Goal: Contribute content: Contribute content

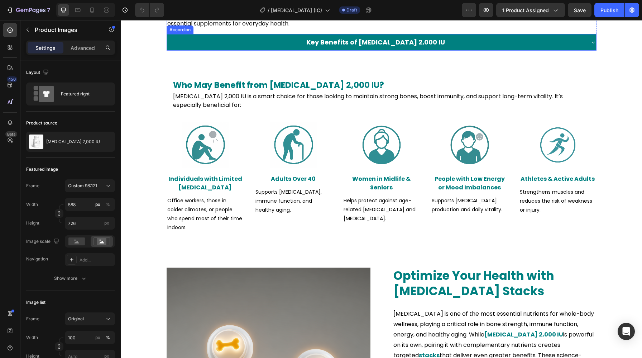
scroll to position [890, 0]
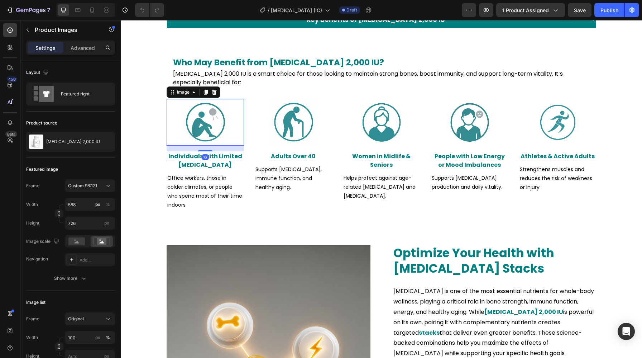
click at [211, 120] on img at bounding box center [205, 122] width 47 height 47
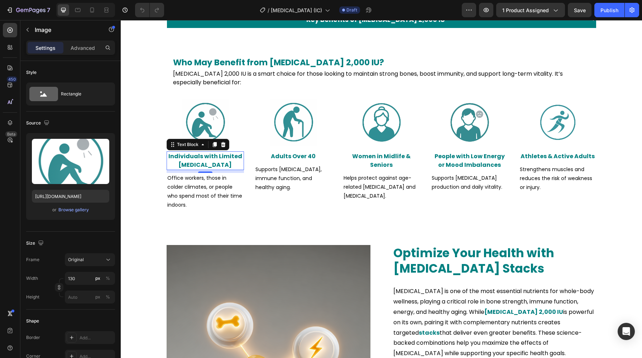
click at [193, 152] on strong "Individuals with Limited [MEDICAL_DATA]" at bounding box center [205, 160] width 74 height 17
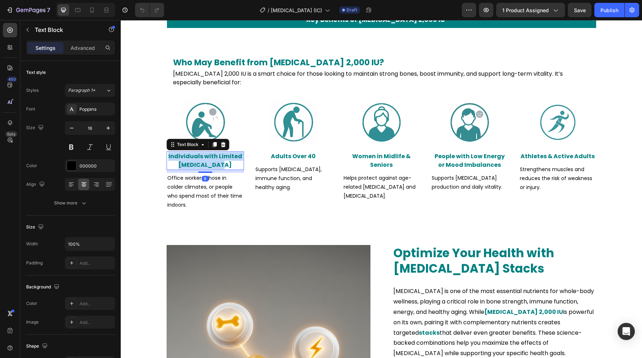
click at [193, 152] on strong "Individuals with Limited [MEDICAL_DATA]" at bounding box center [205, 160] width 74 height 17
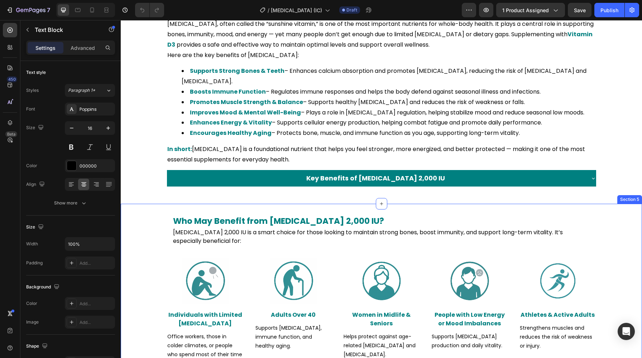
scroll to position [733, 0]
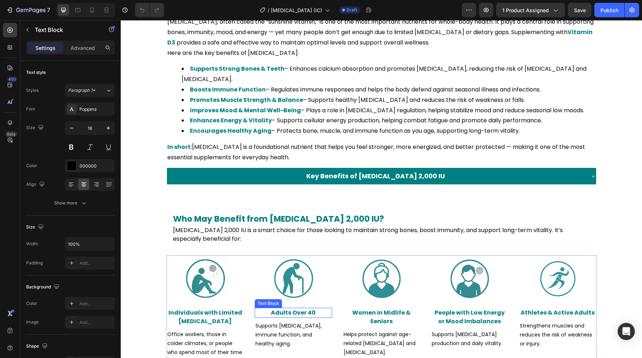
click at [284, 308] on strong "Adults Over 40" at bounding box center [293, 312] width 45 height 8
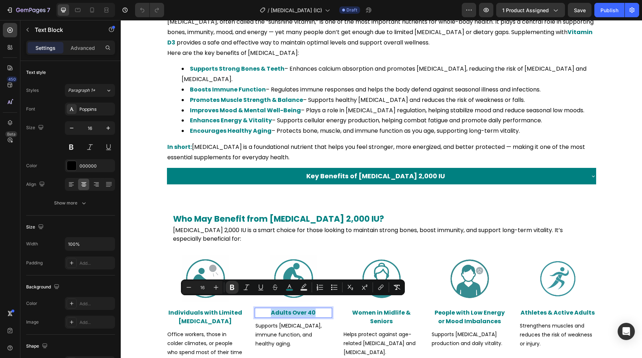
copy strong "Adults Over 40"
click at [383, 308] on strong "Women in Midlife & Seniors" at bounding box center [381, 316] width 58 height 17
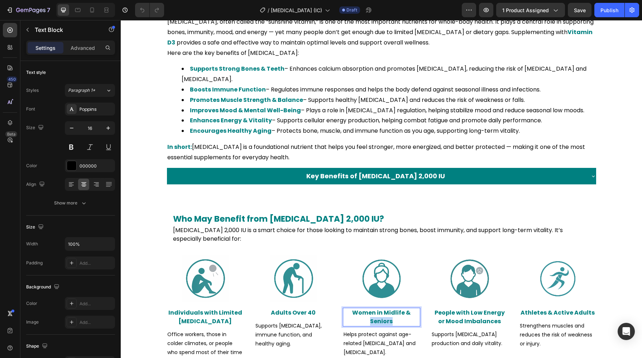
click at [383, 308] on strong "Women in Midlife & Seniors" at bounding box center [381, 316] width 58 height 17
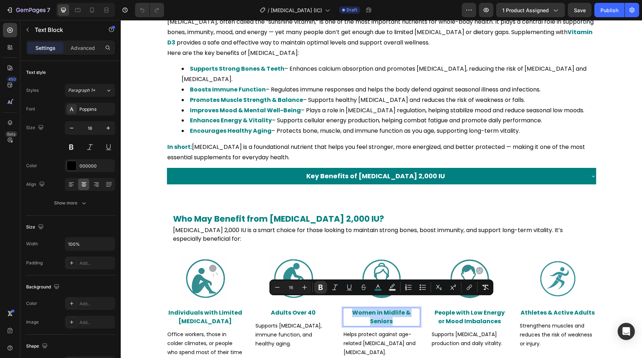
copy strong "Women in Midlife & Seniors"
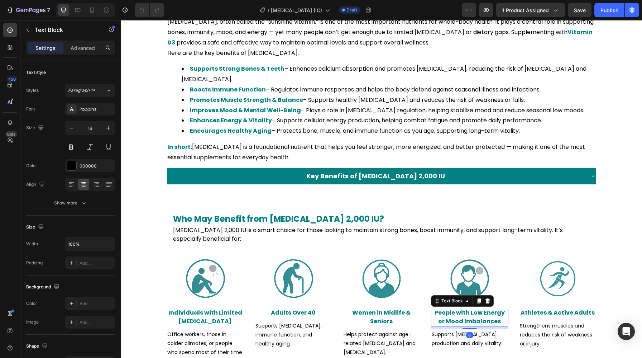
click at [464, 308] on strong "People with Low Energy or Mood Imbalances" at bounding box center [470, 316] width 70 height 17
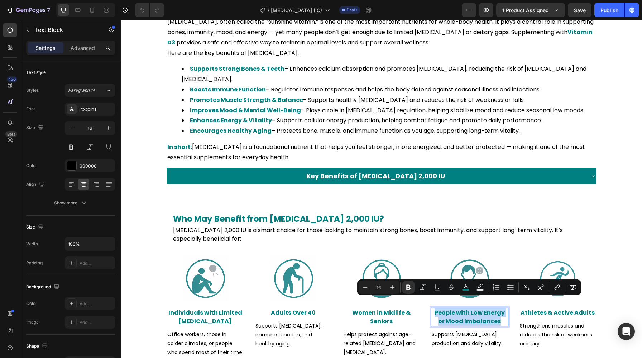
copy strong "People with Low Energy or Mood Imbalances"
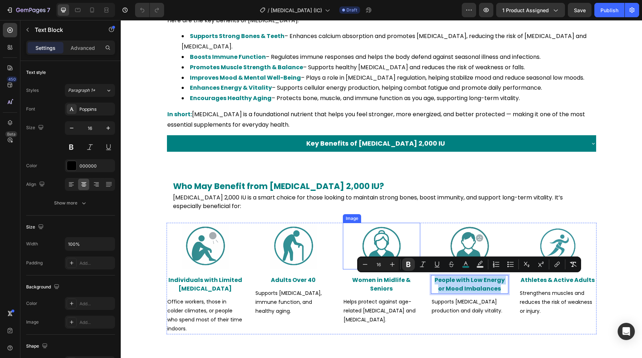
scroll to position [767, 0]
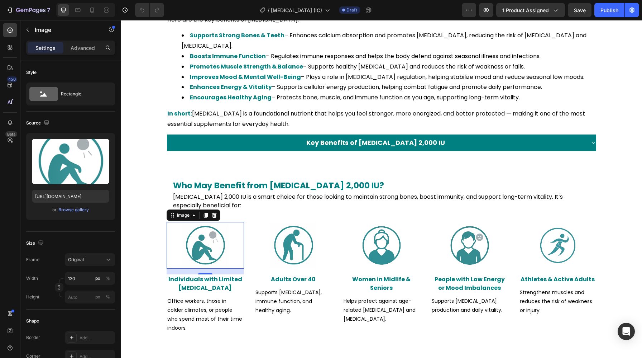
click at [225, 240] on img at bounding box center [205, 245] width 47 height 47
click at [83, 208] on div "Browse gallery" at bounding box center [73, 209] width 30 height 6
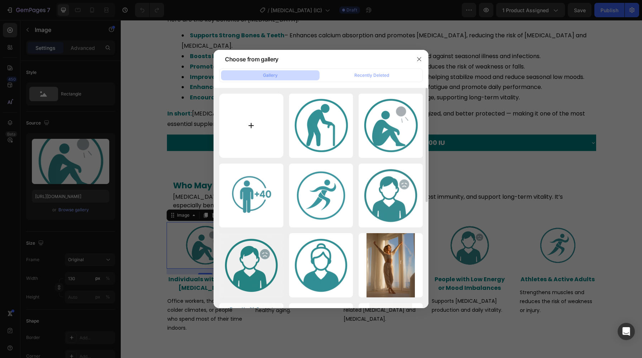
click at [277, 129] on input "file" at bounding box center [251, 126] width 64 height 64
type input "C:\fakepath\u6259552174_Digital_illustration_of_a_person_indoors_near_a_l_096c6…"
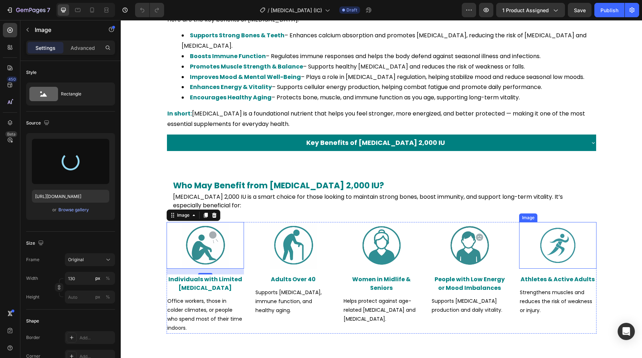
type input "[URL][DOMAIN_NAME]"
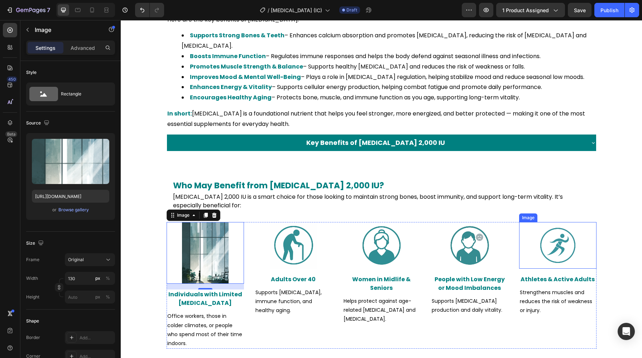
click at [533, 235] on div at bounding box center [557, 245] width 77 height 47
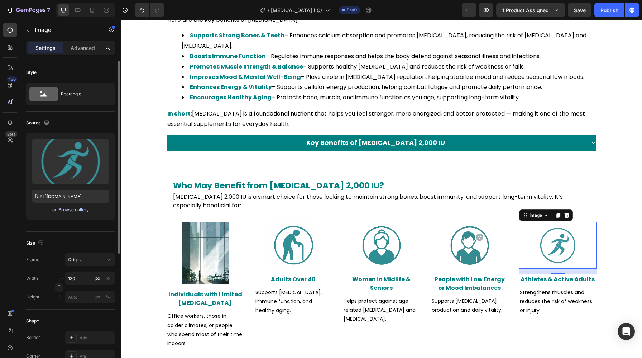
click at [75, 213] on button "Browse gallery" at bounding box center [73, 209] width 31 height 7
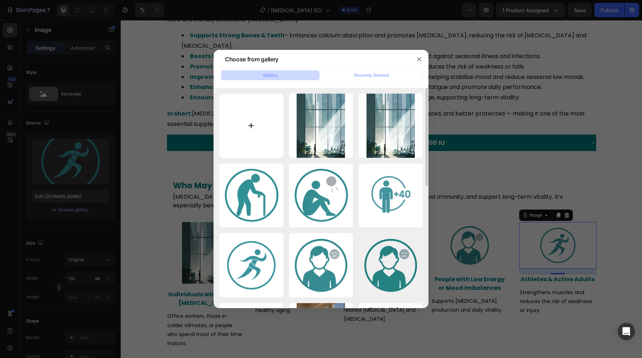
click at [249, 132] on input "file" at bounding box center [251, 126] width 64 height 64
type input "C:\fakepath\u6259552174_Digital_illustration_of_an_athlete_in_motion_on_a_d0a5c…"
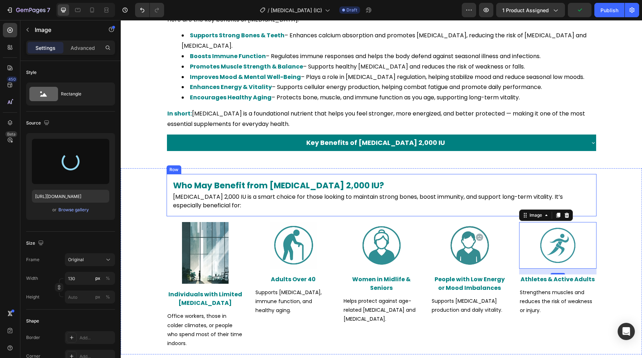
type input "[URL][DOMAIN_NAME]"
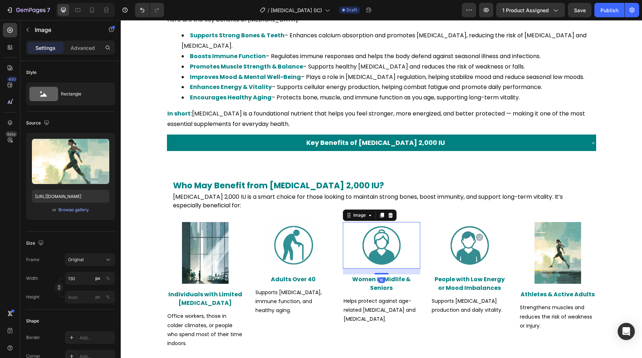
click at [388, 238] on img at bounding box center [381, 245] width 47 height 47
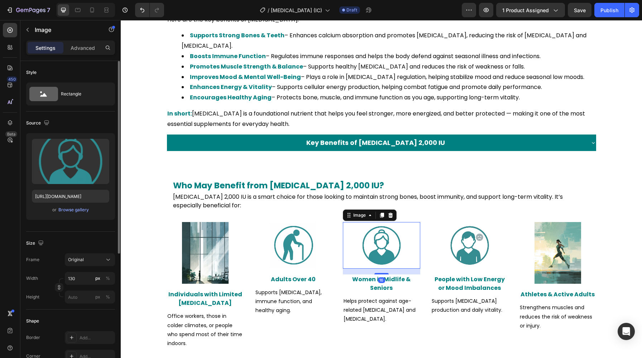
click at [73, 205] on div "or Browse gallery" at bounding box center [70, 209] width 77 height 9
click at [72, 209] on div "Browse gallery" at bounding box center [73, 209] width 30 height 6
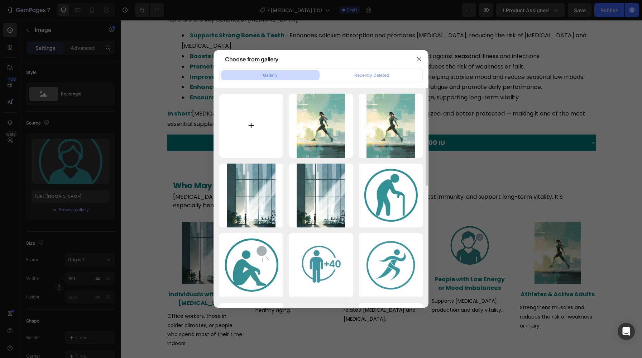
click at [264, 129] on input "file" at bounding box center [251, 126] width 64 height 64
click at [420, 57] on icon "button" at bounding box center [419, 59] width 6 height 6
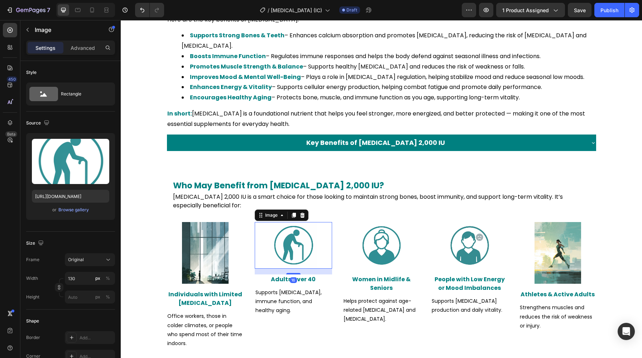
click at [303, 231] on img at bounding box center [293, 245] width 47 height 47
click at [72, 210] on div "Browse gallery" at bounding box center [73, 209] width 30 height 6
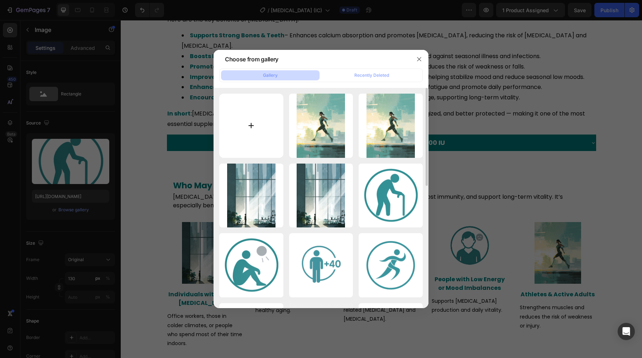
click at [245, 134] on input "file" at bounding box center [251, 126] width 64 height 64
type input "C:\fakepath\u6259552174_Digital_illustration_in_an_urban_wellness_aesthet_4e08c…"
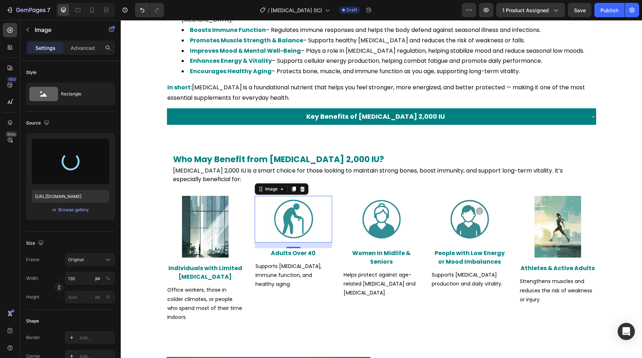
scroll to position [794, 0]
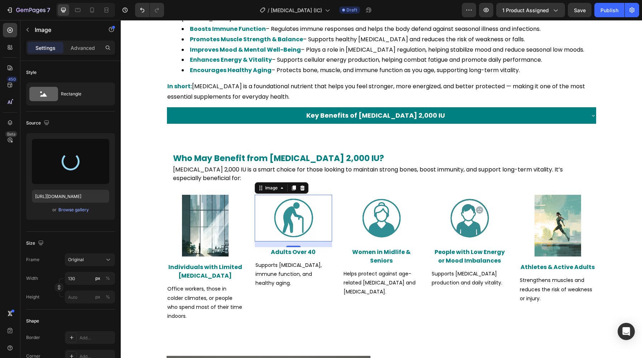
type input "[URL][DOMAIN_NAME]"
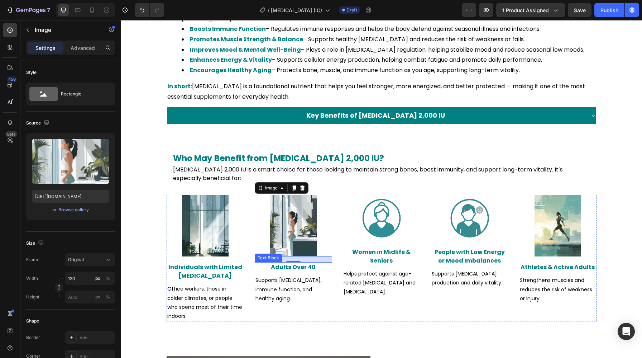
scroll to position [799, 0]
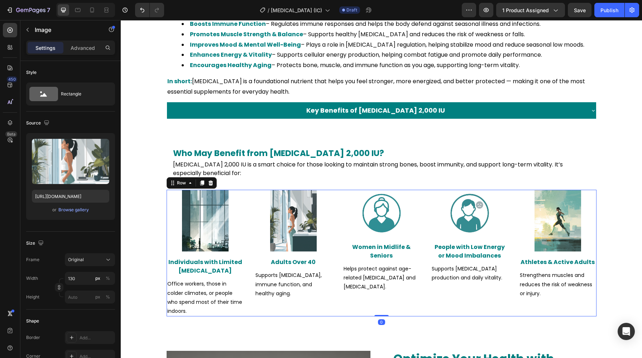
click at [346, 291] on div "Image Women in Midlife & Seniors Text Block Helps protect against age-related […" at bounding box center [381, 253] width 77 height 126
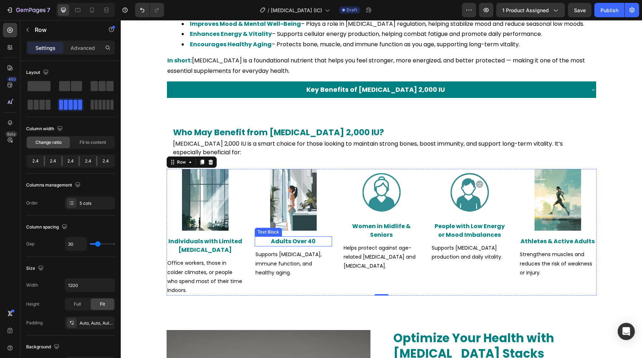
scroll to position [826, 0]
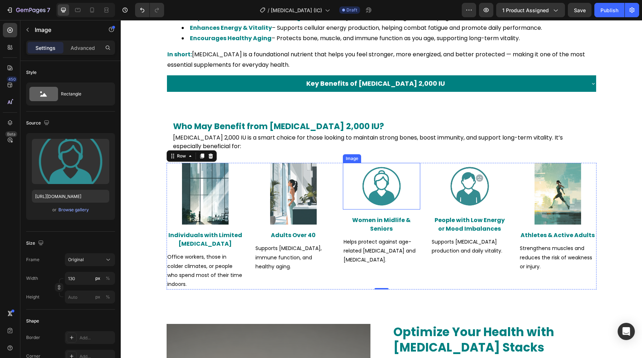
click at [383, 194] on img at bounding box center [381, 186] width 47 height 47
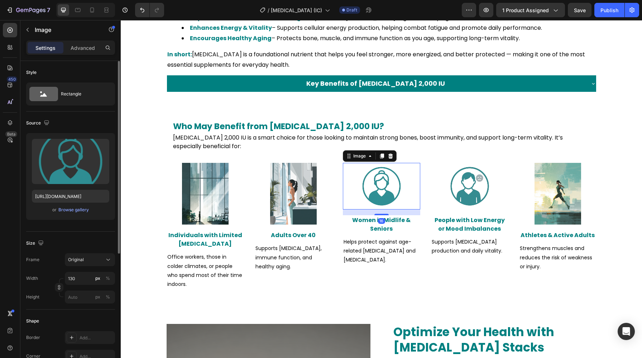
click at [78, 216] on div "Upload Image [URL][DOMAIN_NAME] or Browse gallery" at bounding box center [70, 176] width 89 height 87
click at [77, 212] on div "Browse gallery" at bounding box center [73, 209] width 30 height 6
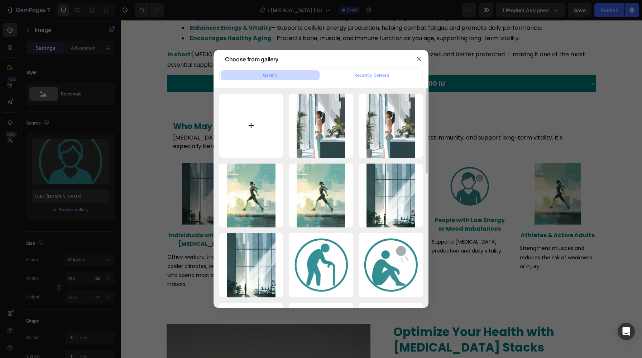
click at [241, 137] on input "file" at bounding box center [251, 126] width 64 height 64
type input "C:\fakepath\u6259552174_Digital_illustration_of_two_women_one_in_midlife__764f1…"
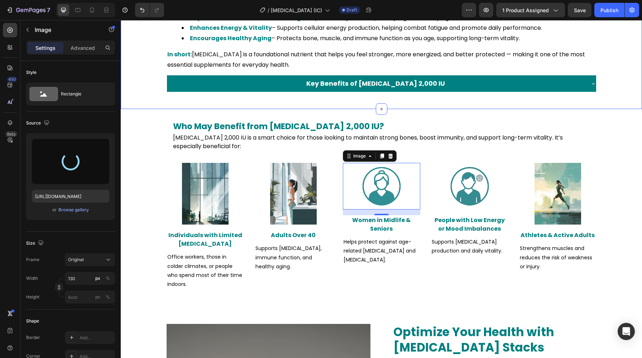
type input "[URL][DOMAIN_NAME]"
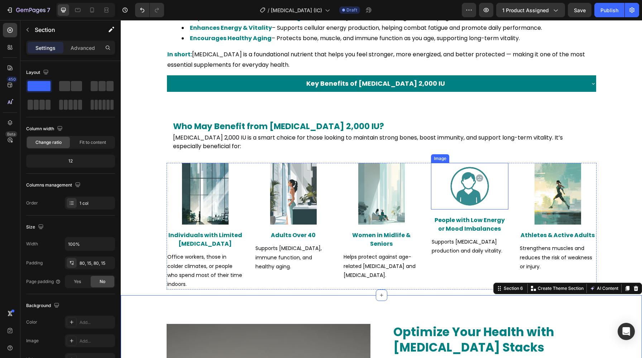
click at [460, 192] on img at bounding box center [469, 186] width 47 height 47
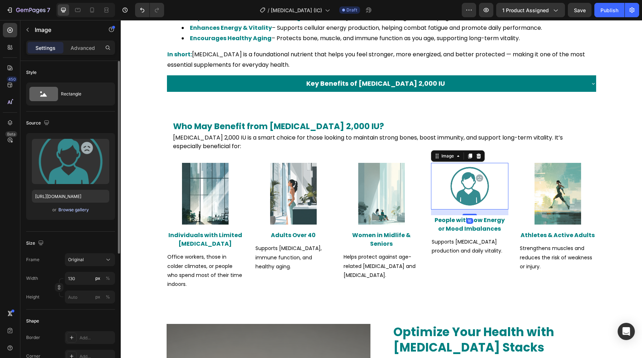
click at [76, 210] on div "Browse gallery" at bounding box center [73, 209] width 30 height 6
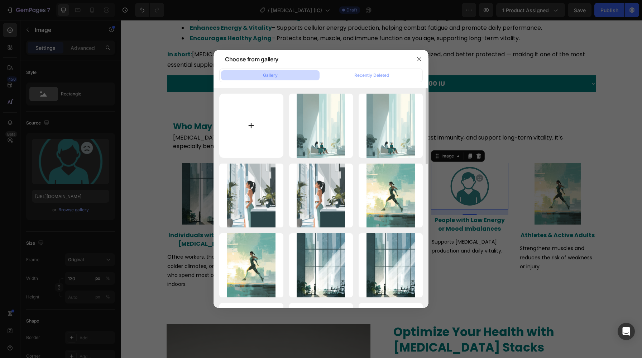
click at [266, 125] on input "file" at bounding box center [251, 126] width 64 height 64
type input "C:\fakepath\u6259552174_Digital_illustration_in_a_modern_urban_setting_sh_5d386…"
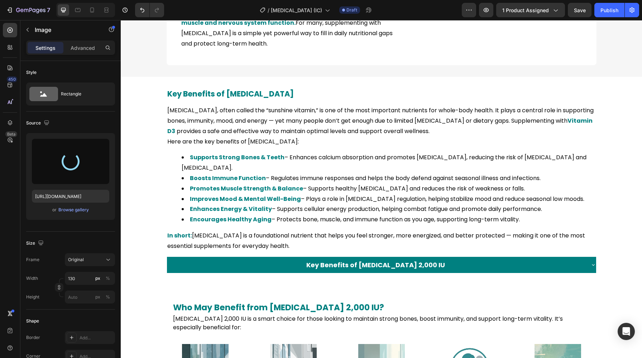
type input "[URL][DOMAIN_NAME]"
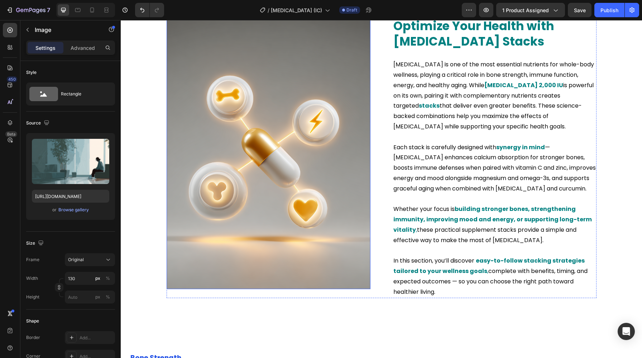
scroll to position [1124, 0]
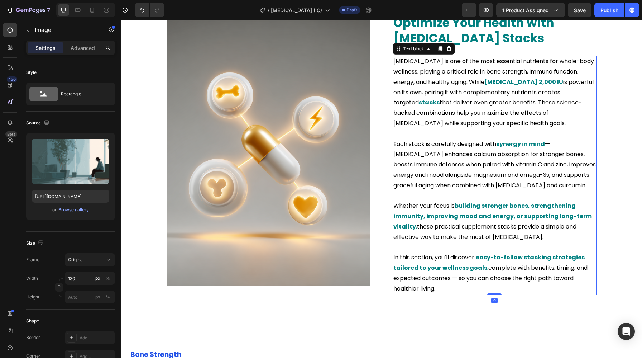
click at [496, 84] on strong "[MEDICAL_DATA] 2,000 IU" at bounding box center [523, 82] width 79 height 8
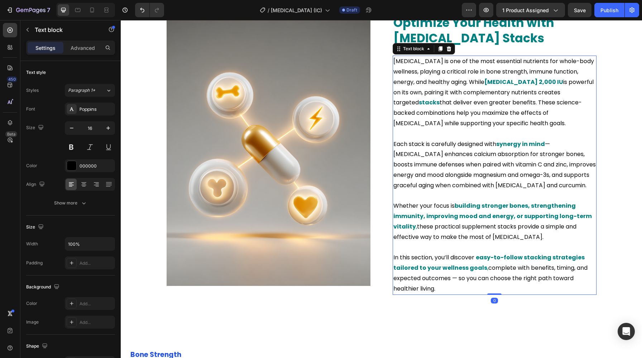
click at [497, 74] on p "[MEDICAL_DATA] is one of the most essential nutrients for whole-body wellness, …" at bounding box center [494, 92] width 202 height 72
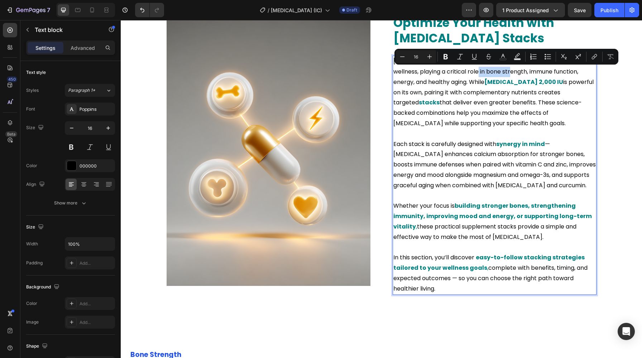
drag, startPoint x: 488, startPoint y: 73, endPoint x: 525, endPoint y: 77, distance: 37.8
click at [525, 77] on p "[MEDICAL_DATA] is one of the most essential nutrients for whole-body wellness, …" at bounding box center [494, 92] width 202 height 72
click at [512, 123] on p "[MEDICAL_DATA] is one of the most essential nutrients for whole-body wellness, …" at bounding box center [494, 92] width 202 height 72
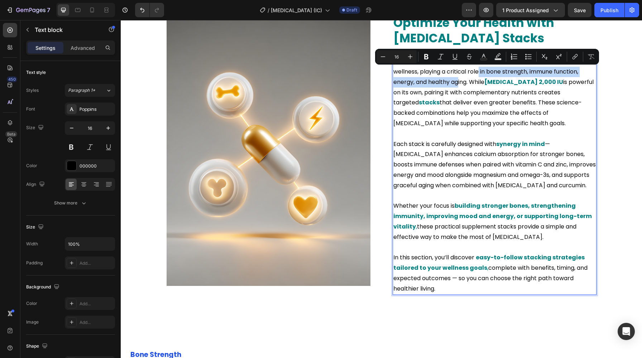
drag, startPoint x: 488, startPoint y: 73, endPoint x: 470, endPoint y: 85, distance: 22.2
click at [470, 85] on p "[MEDICAL_DATA] is one of the most essential nutrients for whole-body wellness, …" at bounding box center [494, 92] width 202 height 72
copy p "bone strength, immune function, energy, and healthy aging."
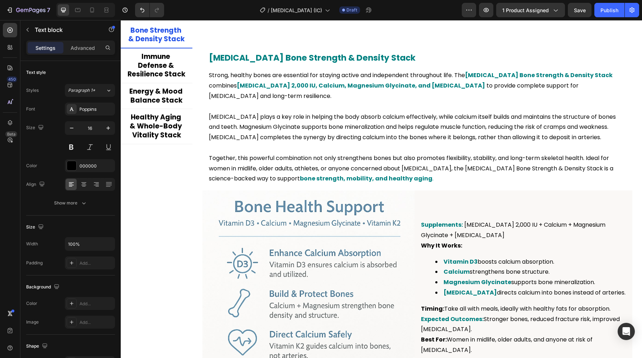
scroll to position [1459, 0]
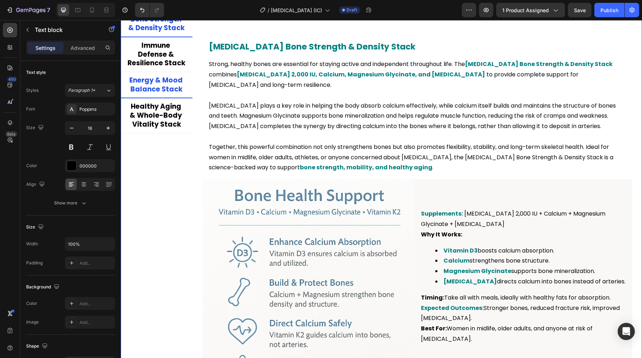
click at [165, 96] on li "Energy & Mood Balance Stack" at bounding box center [157, 85] width 72 height 26
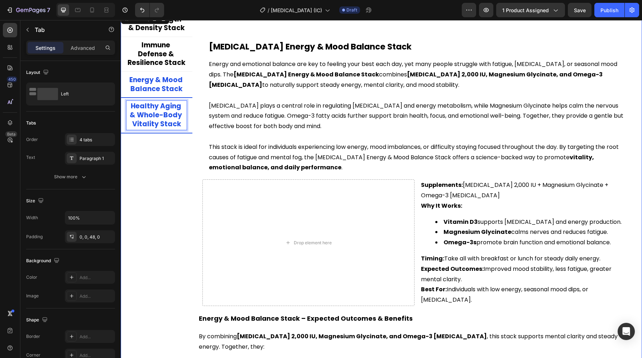
click at [161, 110] on p "Healthy Aging & Whole-Body Vitality Stack" at bounding box center [157, 115] width 58 height 27
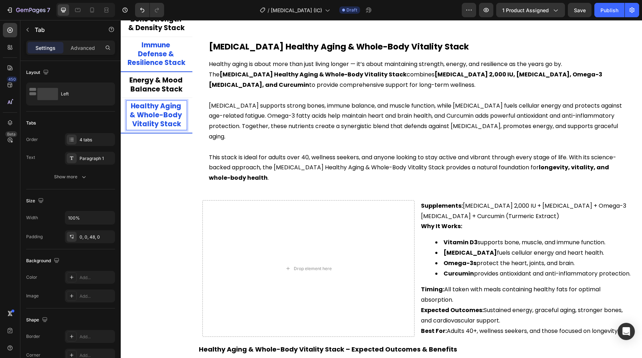
click at [157, 59] on p "Immune Defense & Resilience Stack" at bounding box center [157, 54] width 58 height 27
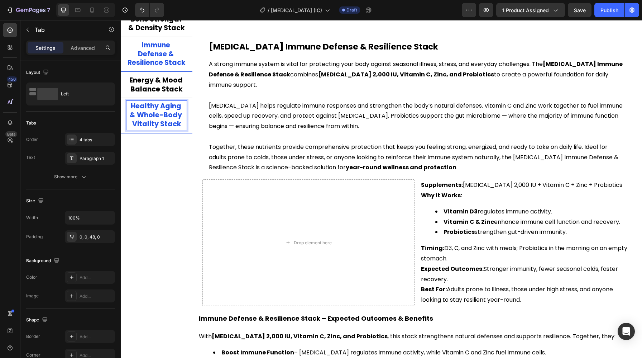
click at [154, 121] on p "Healthy Aging & Whole-Body Vitality Stack" at bounding box center [157, 115] width 58 height 27
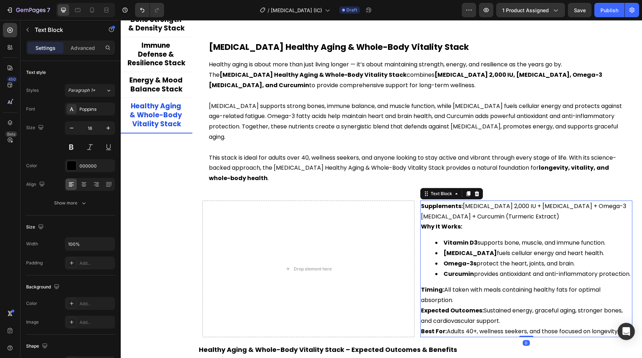
click at [458, 269] on strong "Curcumin" at bounding box center [459, 273] width 30 height 8
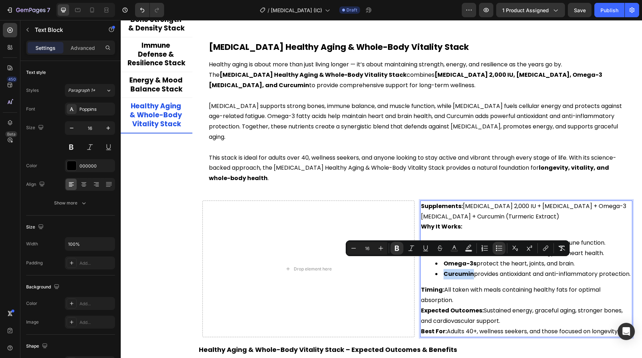
copy strong "Curcumin"
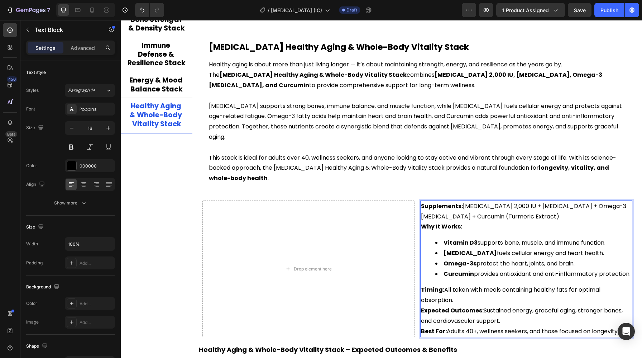
click at [469, 224] on div "Supplements: [MEDICAL_DATA] 2,000 IU + [MEDICAL_DATA] + Omega-3 [MEDICAL_DATA] …" at bounding box center [526, 268] width 212 height 137
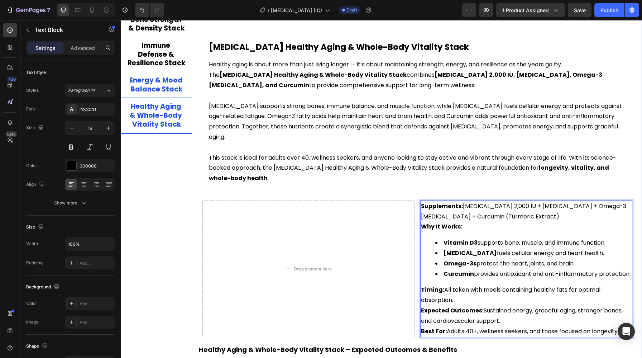
click at [154, 83] on p "Energy & Mood Balance Stack" at bounding box center [157, 85] width 58 height 18
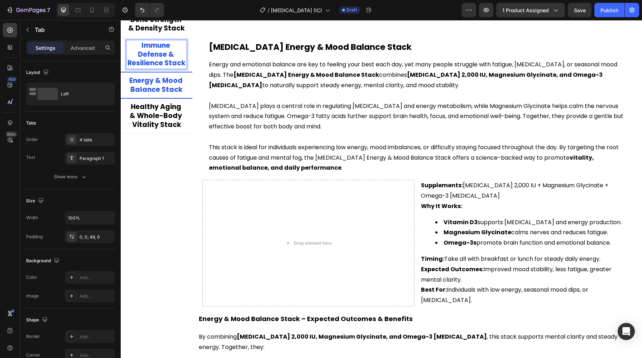
click at [161, 60] on p "Immune Defense & Resilience Stack" at bounding box center [157, 54] width 58 height 27
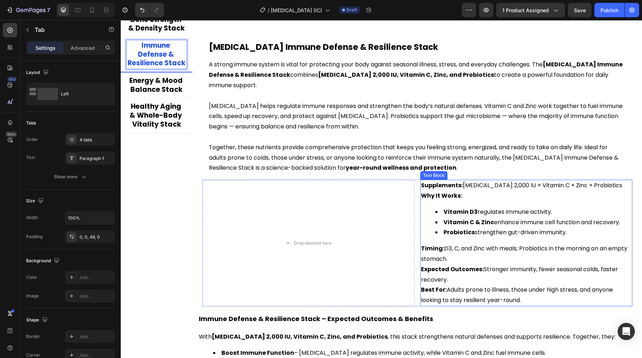
click at [470, 231] on strong "Probiotics" at bounding box center [459, 232] width 31 height 8
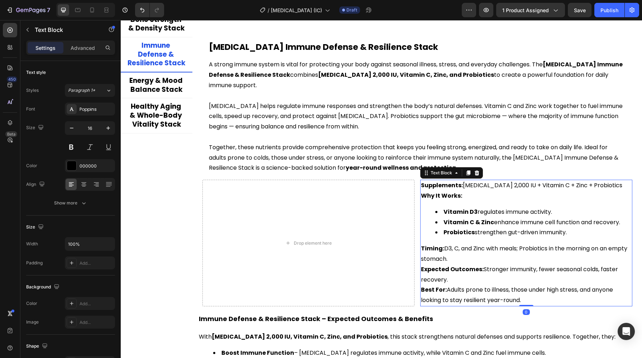
click at [466, 231] on strong "Probiotics" at bounding box center [459, 232] width 31 height 8
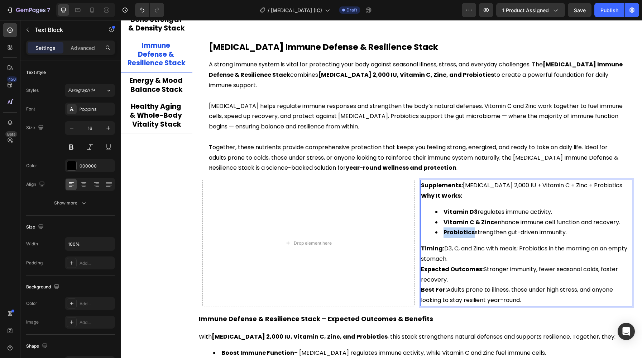
click at [466, 231] on strong "Probiotics" at bounding box center [459, 232] width 31 height 8
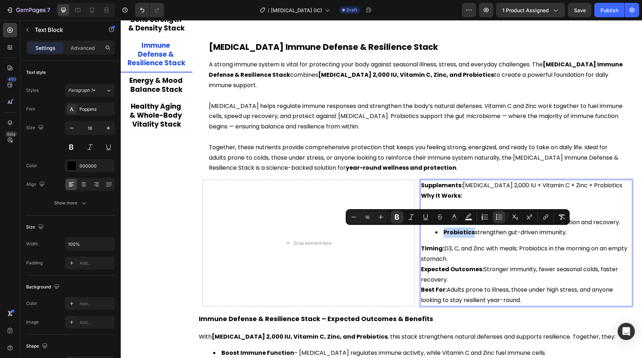
copy strong "Probiotics"
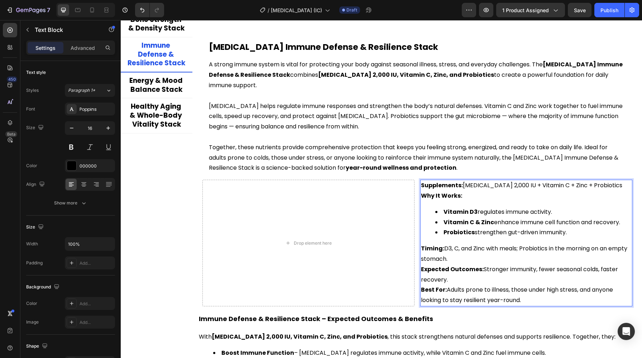
click at [476, 257] on p "Timing: D3, C, and Zinc with meals; Probiotics in the morning on an empty stoma…" at bounding box center [526, 253] width 211 height 21
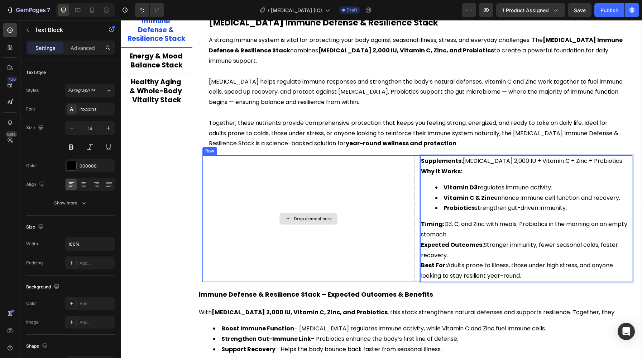
scroll to position [1413, 0]
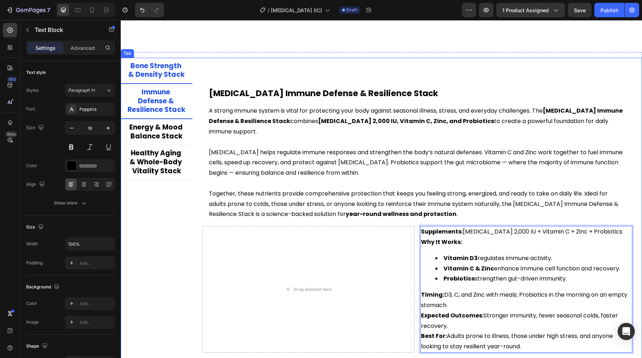
click at [153, 70] on p "Bone Strength & Density Stack" at bounding box center [157, 71] width 58 height 18
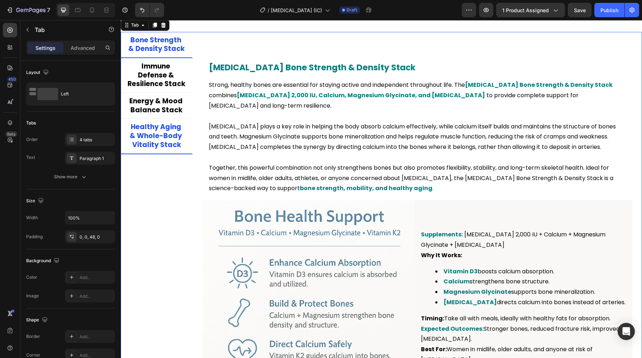
scroll to position [1447, 0]
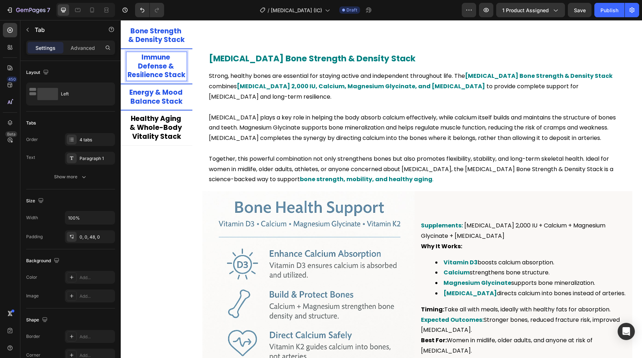
click at [167, 78] on p "Immune Defense & Resilience Stack" at bounding box center [157, 66] width 58 height 27
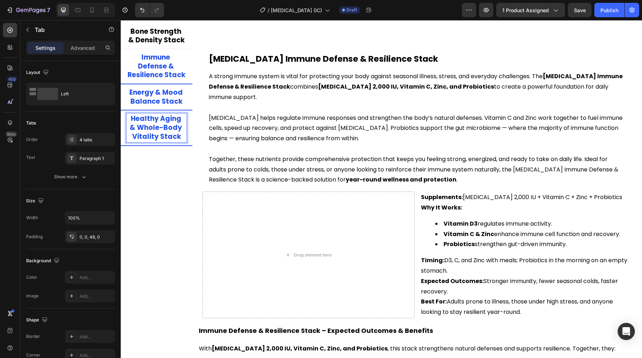
click at [163, 118] on p "Healthy Aging & Whole-Body Vitality Stack" at bounding box center [157, 127] width 58 height 27
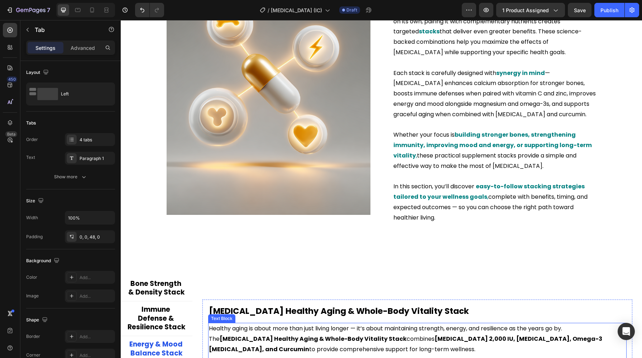
scroll to position [1147, 0]
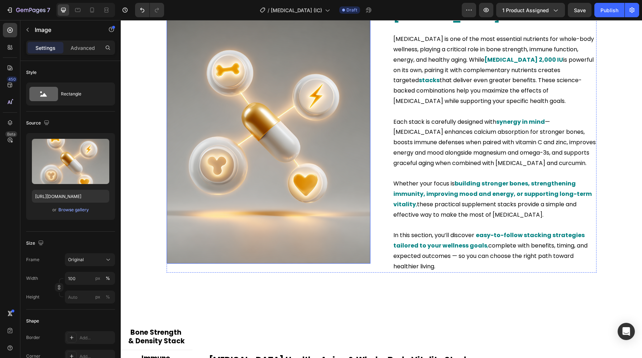
click at [253, 179] on img at bounding box center [269, 127] width 204 height 271
click at [73, 209] on div "Browse gallery" at bounding box center [73, 209] width 30 height 6
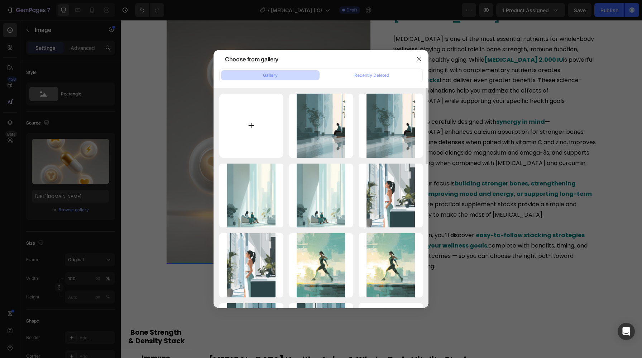
click at [272, 126] on input "file" at bounding box center [251, 126] width 64 height 64
type input "C:\fakepath\u6259552174_Digital_illustration_in_a_modern_urban_painterly__4c07c…"
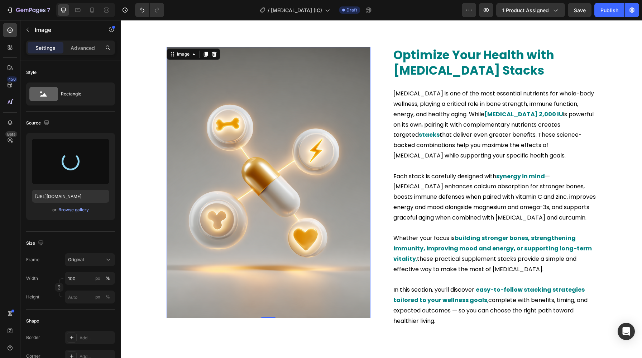
scroll to position [1106, 0]
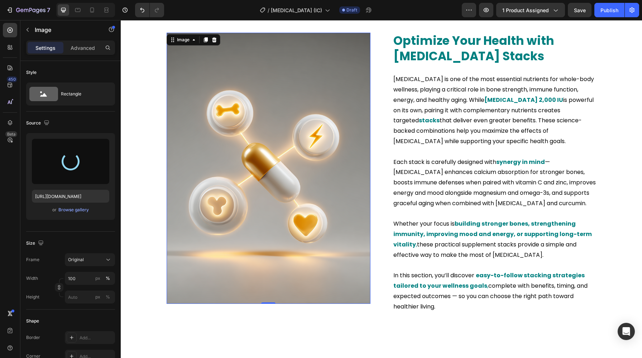
type input "[URL][DOMAIN_NAME]"
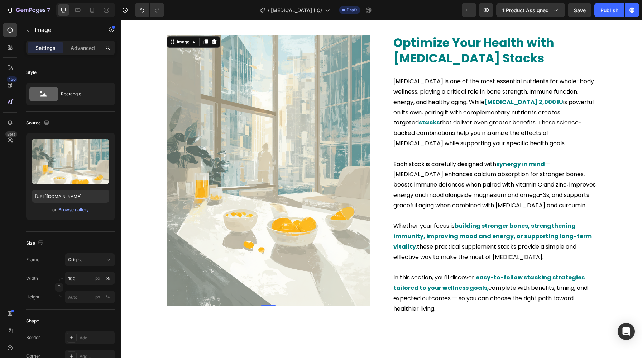
scroll to position [1105, 0]
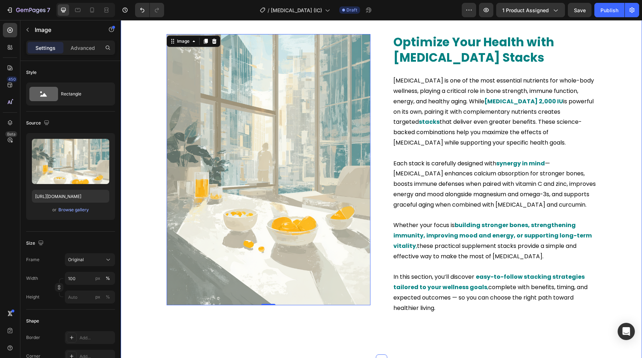
click at [146, 207] on div "Image 24.7344 Optimize Your Health with [MEDICAL_DATA] Stacks Heading [MEDICAL_…" at bounding box center [381, 182] width 511 height 297
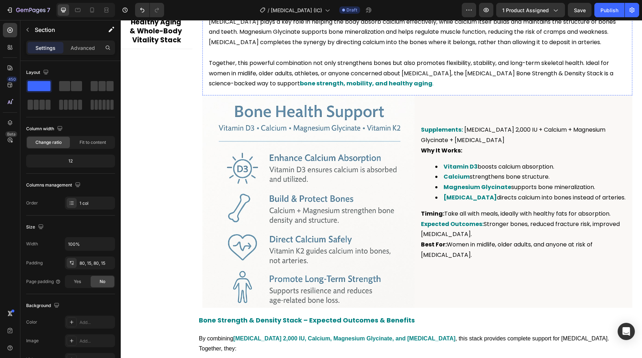
scroll to position [1562, 0]
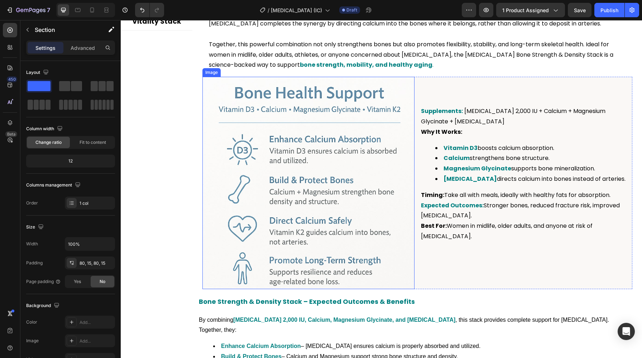
click at [280, 165] on img at bounding box center [308, 183] width 212 height 212
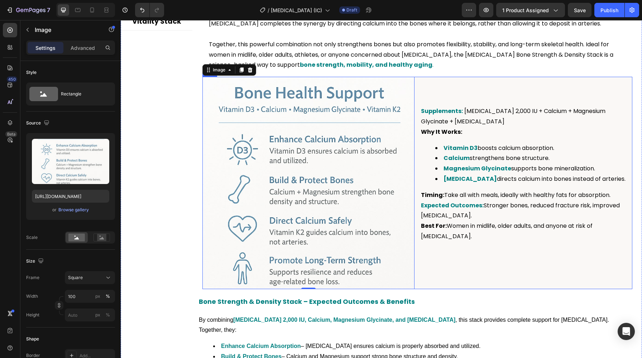
click at [540, 265] on div "Supplements: [MEDICAL_DATA] 2,000 IU + Calcium + Magnesium Glycinate + [MEDICAL…" at bounding box center [526, 183] width 212 height 212
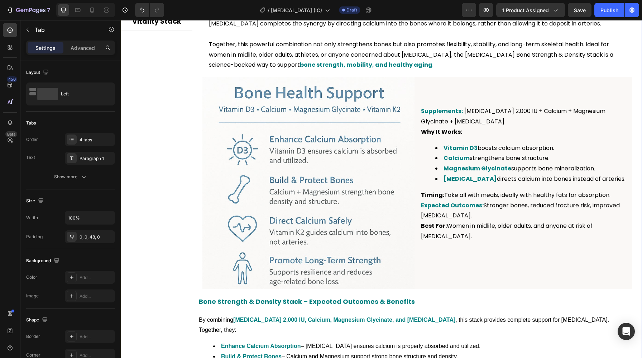
click at [147, 241] on div "Bone Strength & Density Stack Immune Defense & Resilience Stack Energy & Mood B…" at bounding box center [157, 157] width 72 height 496
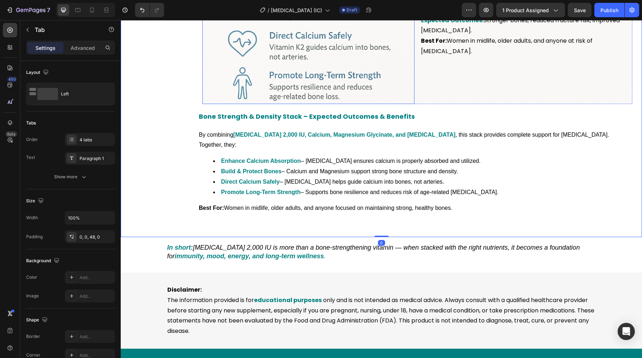
scroll to position [1749, 0]
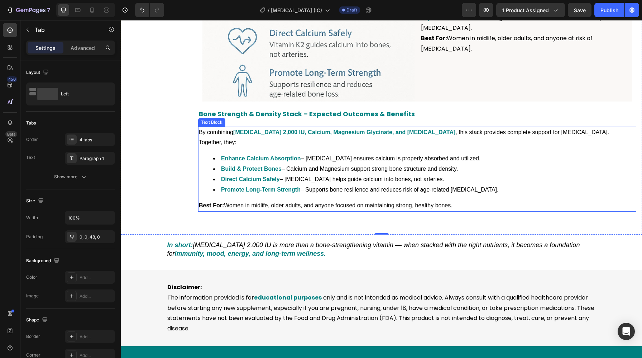
click at [342, 174] on li "Direct Calcium Safely – [MEDICAL_DATA] helps guide calcium into bones, not arte…" at bounding box center [424, 179] width 422 height 10
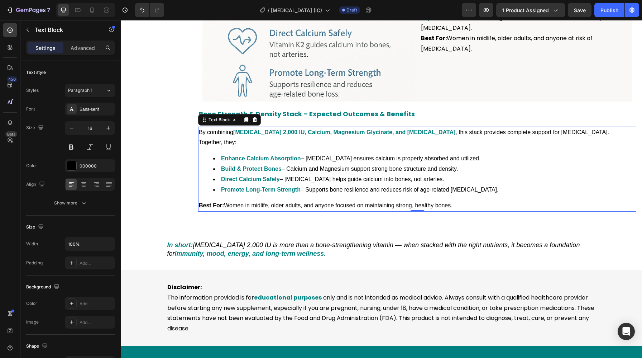
click at [342, 174] on li "Direct Calcium Safely – [MEDICAL_DATA] helps guide calcium into bones, not arte…" at bounding box center [424, 179] width 422 height 10
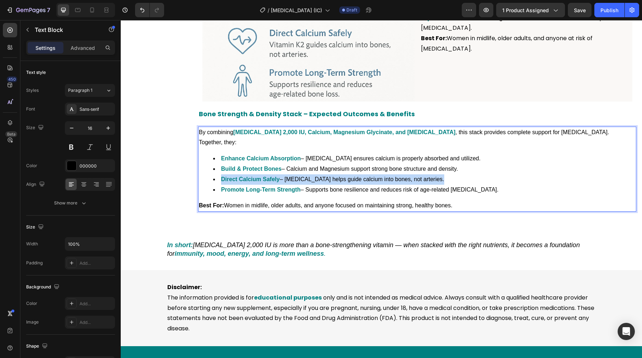
click at [342, 174] on li "Direct Calcium Safely – [MEDICAL_DATA] helps guide calcium into bones, not arte…" at bounding box center [424, 179] width 422 height 10
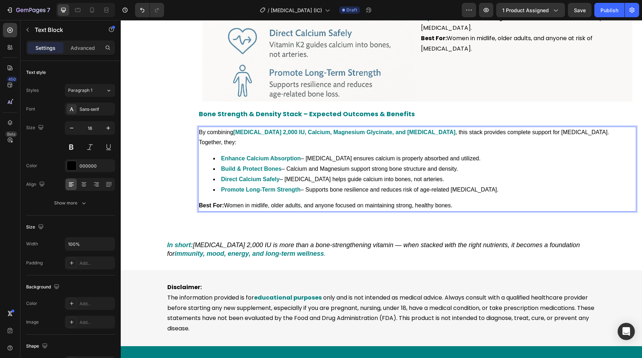
click at [385, 185] on li "Promote Long-Term Strength – Supports bone resilience and reduces risk of age-r…" at bounding box center [424, 190] width 422 height 10
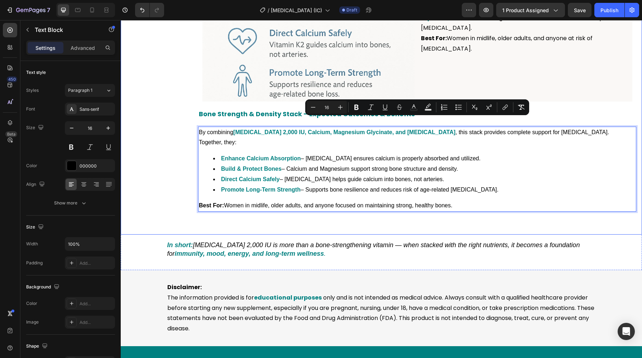
drag, startPoint x: 459, startPoint y: 185, endPoint x: 172, endPoint y: 122, distance: 294.3
copy div "By combining [MEDICAL_DATA] 2,000 IU, Calcium, Magnesium Glycinate, and [MEDICA…"
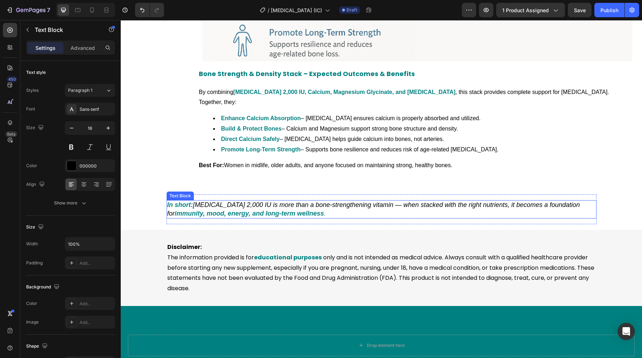
scroll to position [1795, 0]
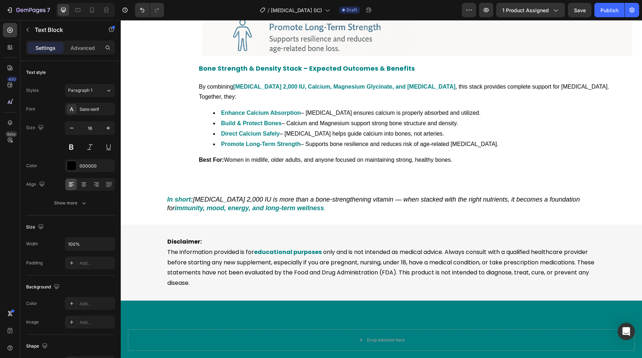
click at [323, 155] on p "Best For: Women in midlife, older adults, and anyone focused on maintaining str…" at bounding box center [417, 160] width 437 height 10
click at [348, 108] on li "Enhance Calcium Absorption – [MEDICAL_DATA] ensures calcium is properly absorbe…" at bounding box center [424, 113] width 422 height 10
drag, startPoint x: 458, startPoint y: 138, endPoint x: 194, endPoint y: 76, distance: 271.1
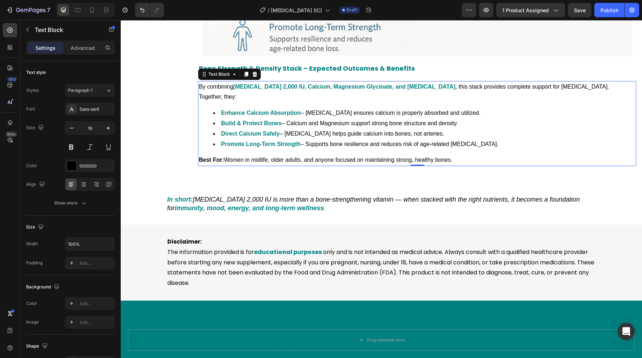
click at [480, 139] on li "Promote Long-Term Strength – Supports bone resilience and reduces risk of age-r…" at bounding box center [424, 144] width 422 height 10
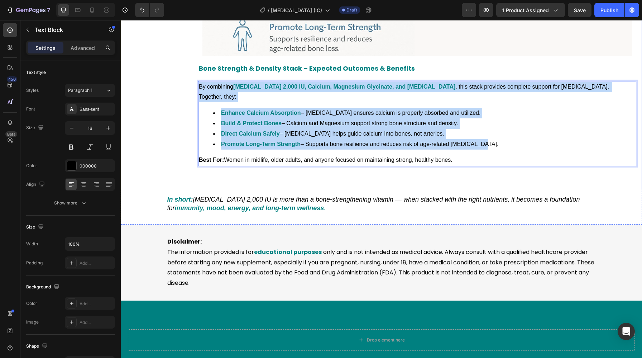
drag, startPoint x: 483, startPoint y: 124, endPoint x: 172, endPoint y: 74, distance: 314.2
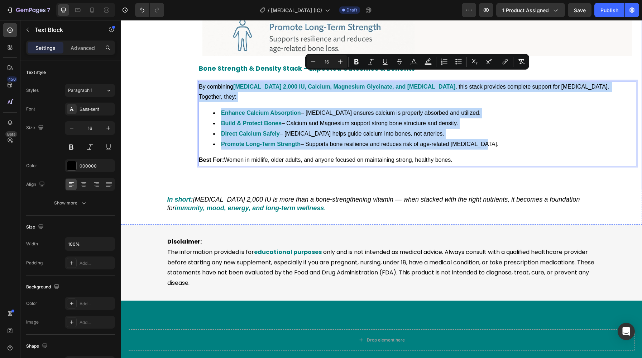
copy div "By combining [MEDICAL_DATA] 2,000 IU, Calcium, Magnesium Glycinate, and [MEDICA…"
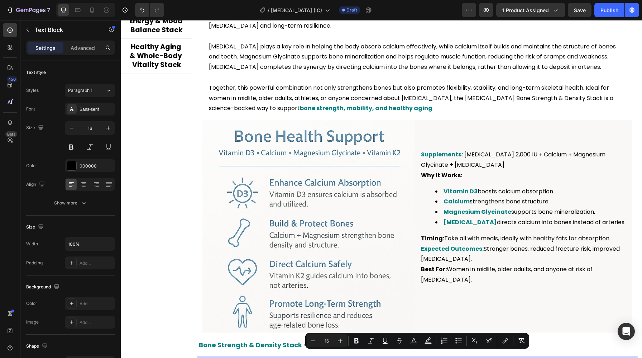
scroll to position [1513, 0]
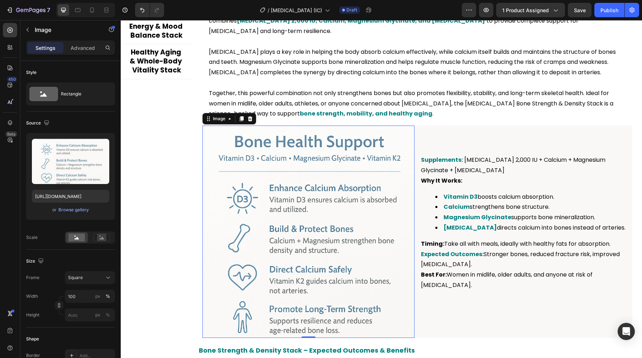
click at [336, 236] on img at bounding box center [308, 231] width 212 height 212
click at [77, 211] on div "Browse gallery" at bounding box center [73, 209] width 30 height 6
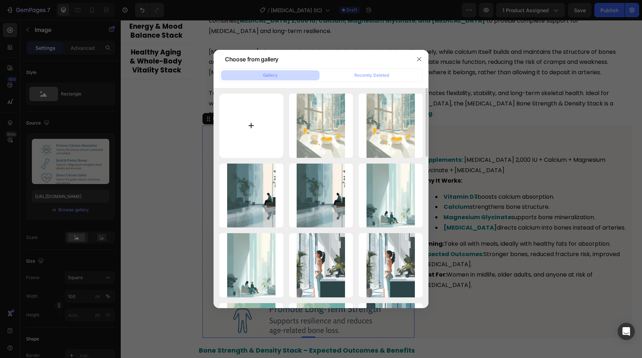
click at [254, 128] on input "file" at bounding box center [251, 126] width 64 height 64
type input "C:\fakepath\ChatGPT Image [DATE], 02_15_59 PM.png"
click at [255, 154] on input "file" at bounding box center [251, 126] width 64 height 64
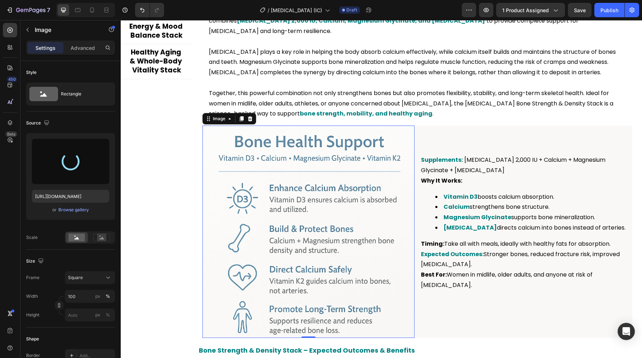
type input "[URL][DOMAIN_NAME]"
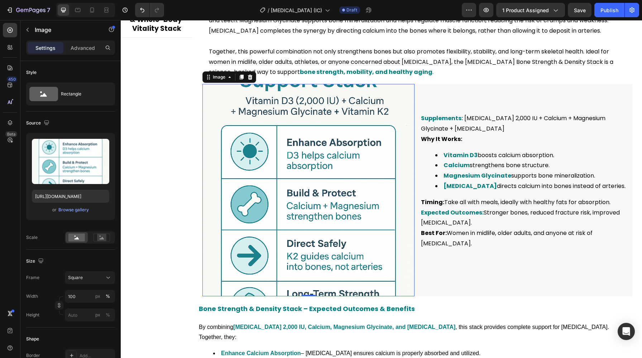
scroll to position [1559, 0]
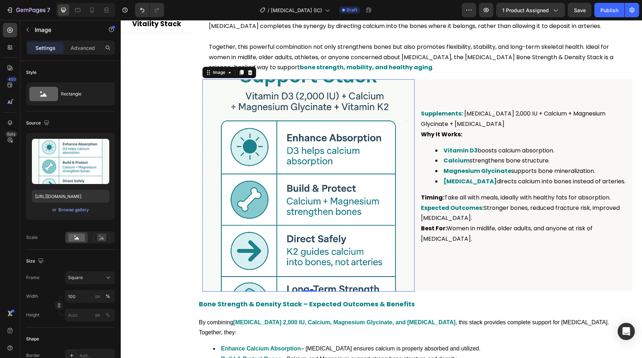
click at [246, 220] on img at bounding box center [308, 185] width 212 height 212
click at [71, 213] on div "or Browse gallery" at bounding box center [70, 209] width 77 height 9
click at [71, 210] on div "Browse gallery" at bounding box center [73, 209] width 30 height 6
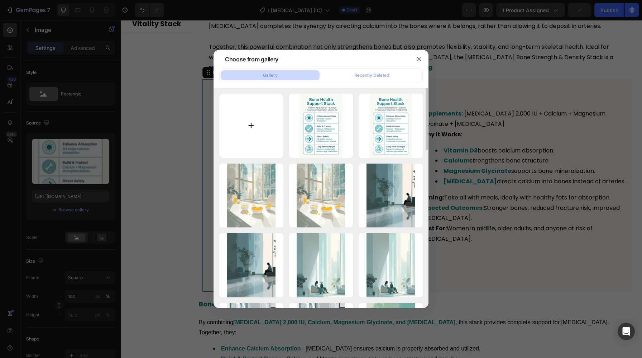
click at [264, 124] on input "file" at bounding box center [251, 126] width 64 height 64
type input "C:\fakepath\ChatGPT Image [DATE], 02_21_41 PM.png"
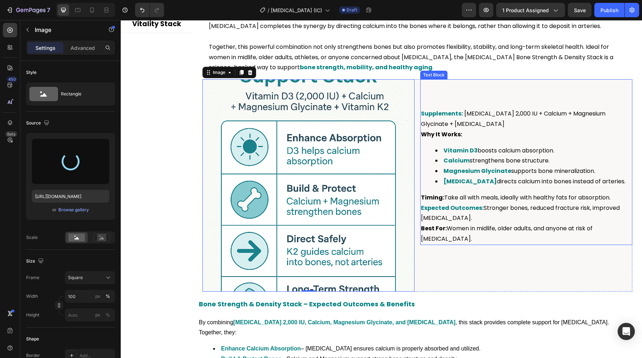
type input "[URL][DOMAIN_NAME]"
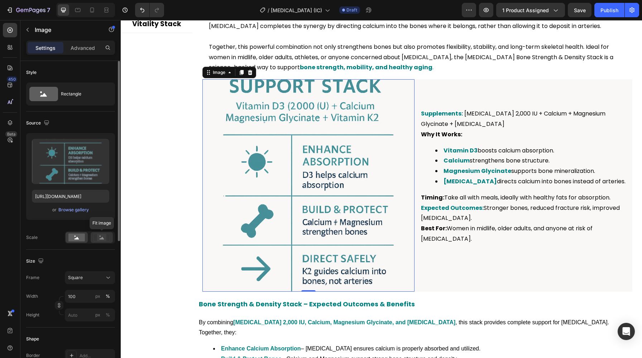
click at [94, 238] on rect at bounding box center [102, 237] width 16 height 8
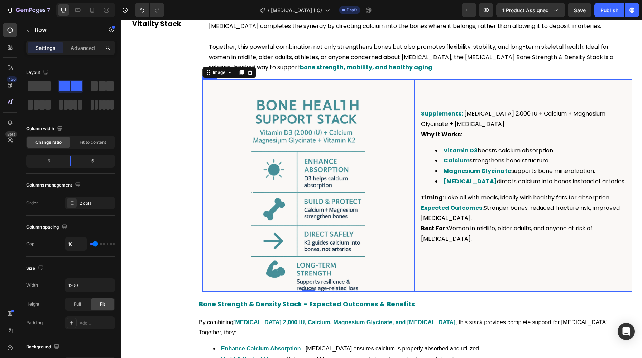
click at [432, 239] on div "Supplements: [MEDICAL_DATA] 2,000 IU + Calcium + Magnesium Glycinate + [MEDICAL…" at bounding box center [526, 185] width 212 height 212
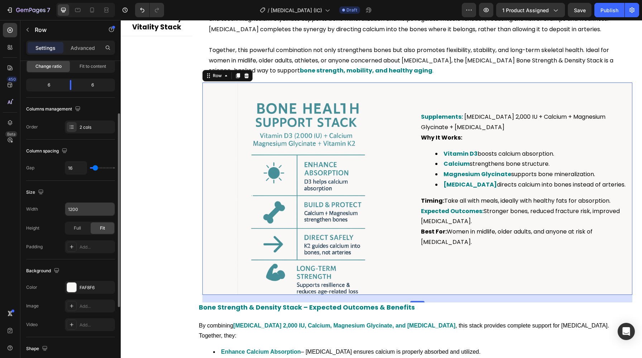
scroll to position [88, 0]
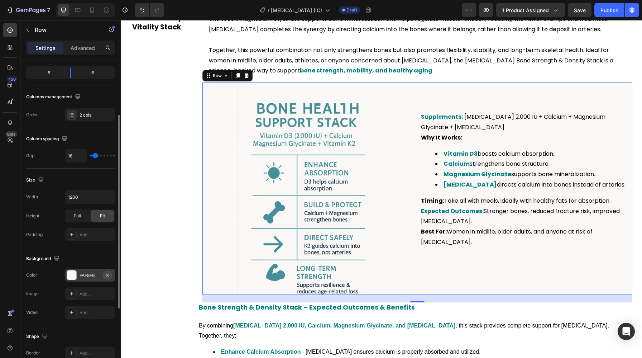
click at [109, 277] on icon "button" at bounding box center [108, 275] width 6 height 6
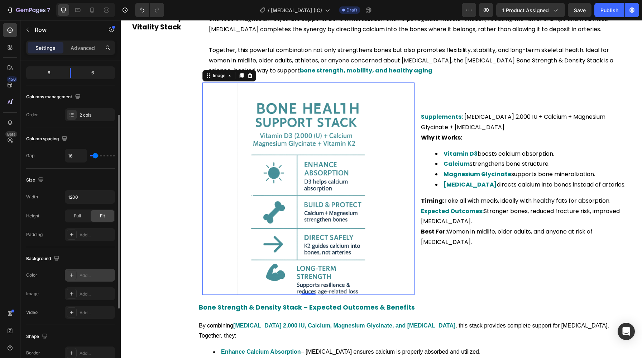
click at [294, 200] on img at bounding box center [308, 188] width 212 height 212
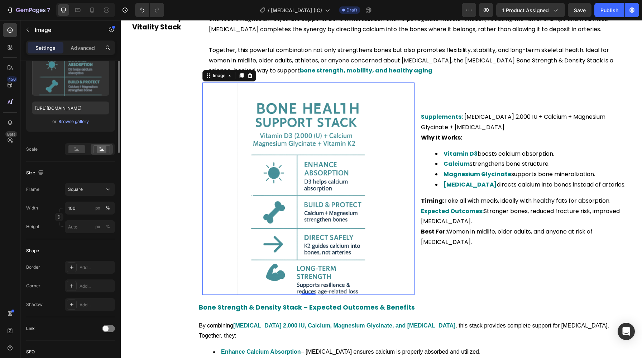
scroll to position [0, 0]
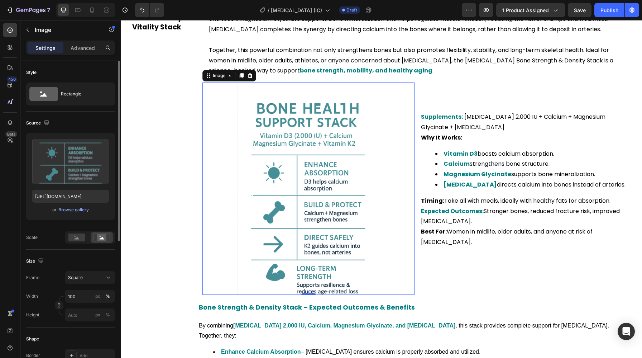
click at [280, 155] on img at bounding box center [308, 188] width 212 height 212
click at [76, 211] on div "Browse gallery" at bounding box center [73, 209] width 30 height 6
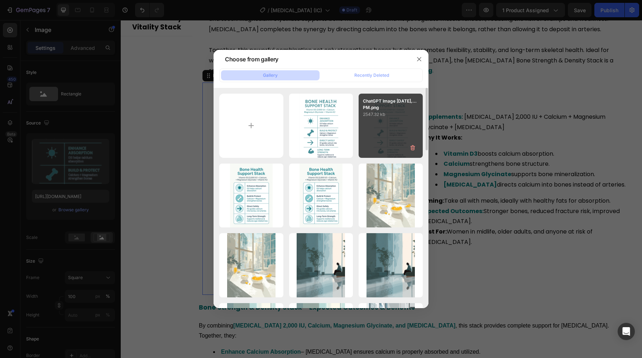
click at [389, 132] on div "ChatGPT Image [DATE],...PM.png 2547.32 kb" at bounding box center [391, 126] width 64 height 64
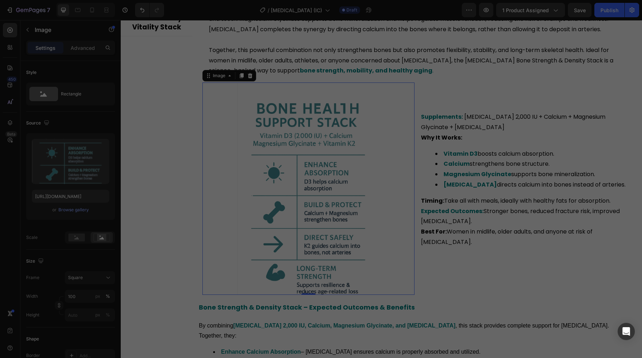
click at [389, 132] on div "ChatGPT Image [DATE],...PM.png 2547.32 kb" at bounding box center [391, 126] width 64 height 64
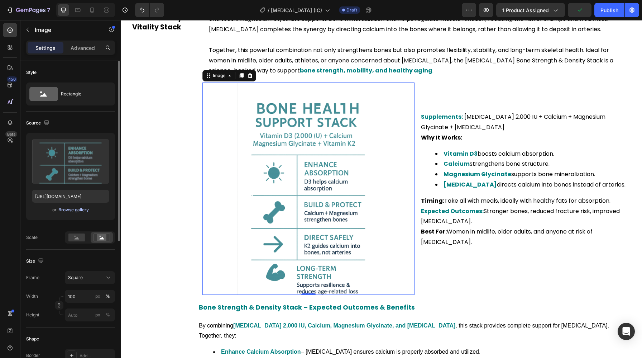
click at [71, 208] on div "Browse gallery" at bounding box center [73, 209] width 30 height 6
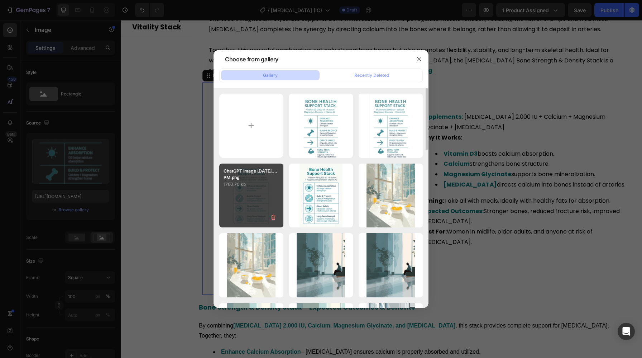
click at [250, 185] on p "1760.70 kb" at bounding box center [252, 184] width 56 height 7
type input "[URL][DOMAIN_NAME]"
click at [250, 185] on p "1760.70 kb" at bounding box center [252, 184] width 56 height 7
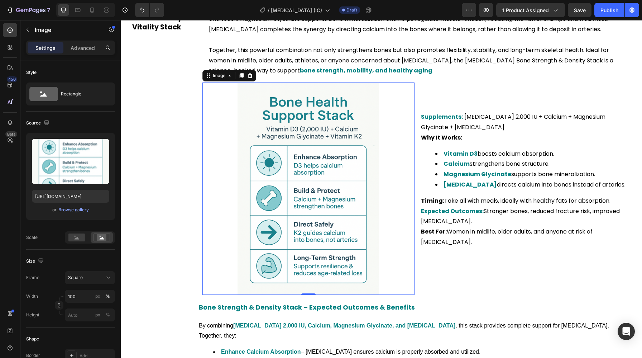
click at [206, 250] on img at bounding box center [308, 188] width 212 height 212
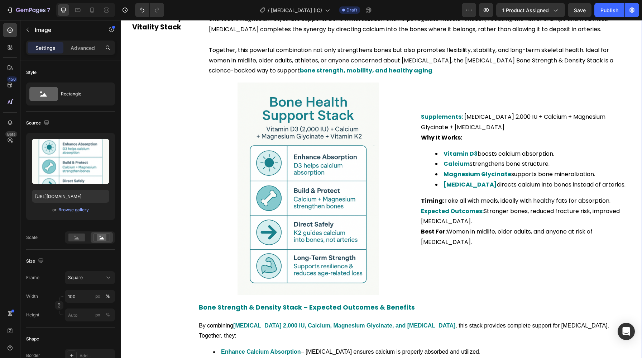
click at [149, 250] on div "Bone Strength & Density Stack Immune Defense & Resilience Stack Energy & Mood B…" at bounding box center [157, 162] width 72 height 496
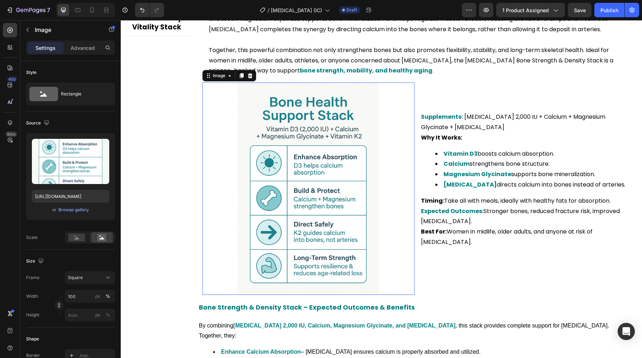
click at [339, 234] on img at bounding box center [308, 188] width 212 height 212
click at [92, 282] on button "Square" at bounding box center [90, 277] width 50 height 13
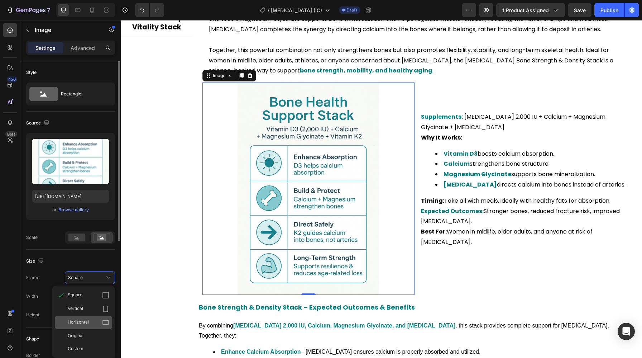
click at [89, 320] on div "Horizontal" at bounding box center [89, 322] width 42 height 7
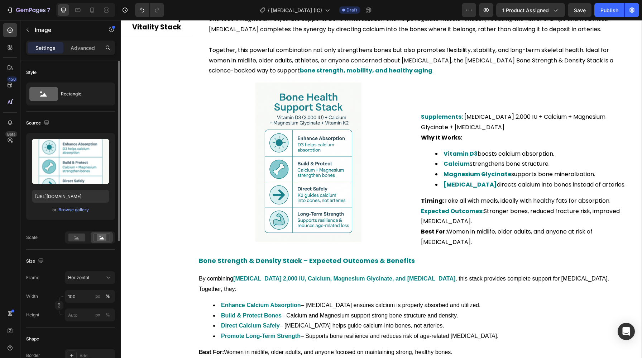
click at [184, 170] on div "Bone Strength & Density Stack Immune Defense & Resilience Stack Energy & Mood B…" at bounding box center [157, 138] width 72 height 449
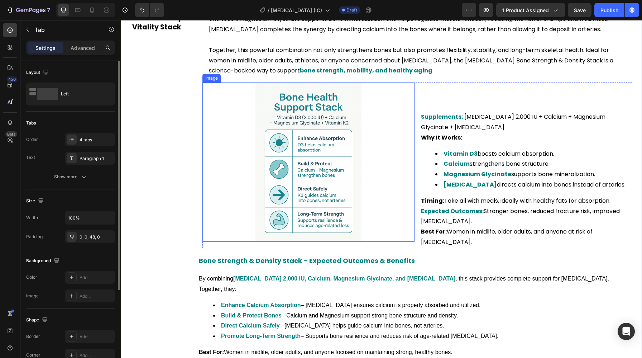
scroll to position [1542, 0]
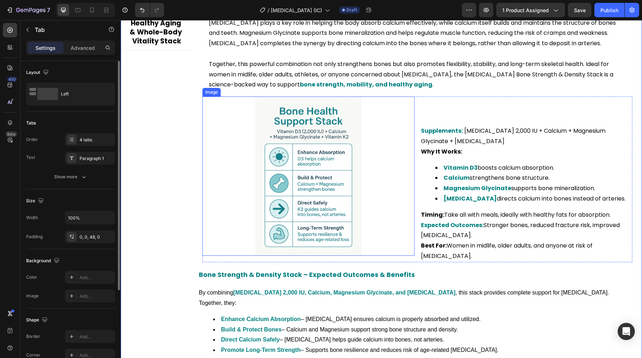
click at [173, 188] on div "Bone Strength & Density Stack Immune Defense & Resilience Stack Energy & Mood B…" at bounding box center [157, 152] width 72 height 449
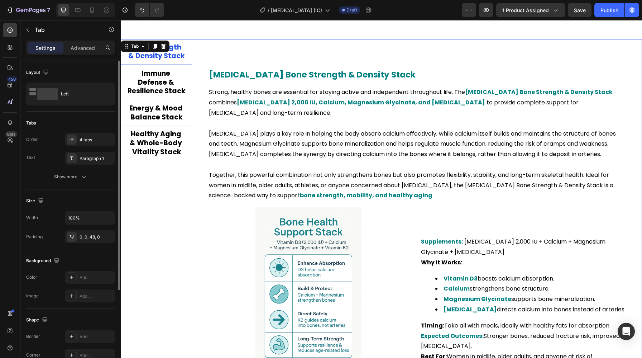
scroll to position [1429, 0]
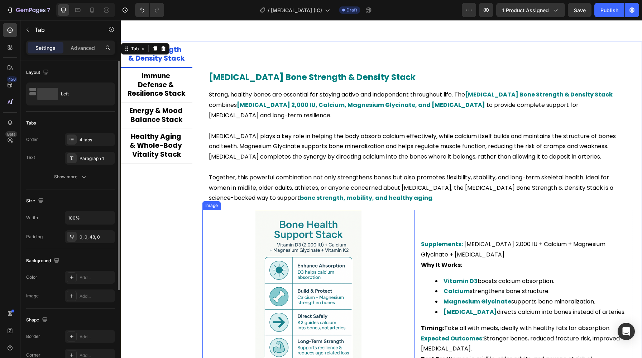
click at [256, 307] on img at bounding box center [308, 289] width 212 height 159
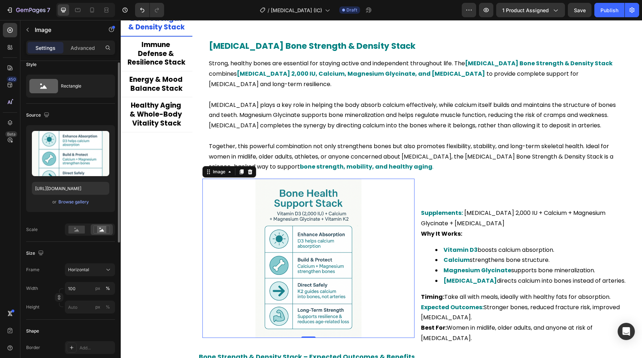
scroll to position [11, 0]
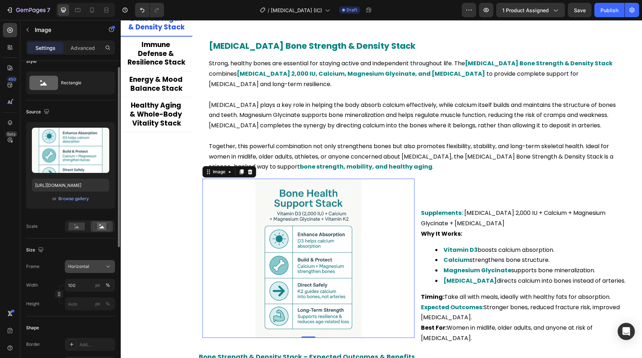
click at [86, 263] on span "Horizontal" at bounding box center [78, 266] width 21 height 6
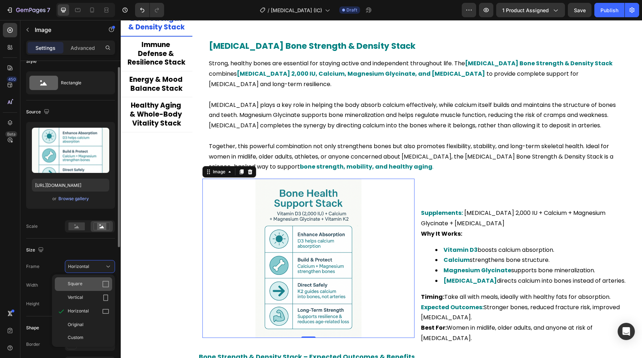
click at [93, 279] on div "Square" at bounding box center [83, 284] width 57 height 14
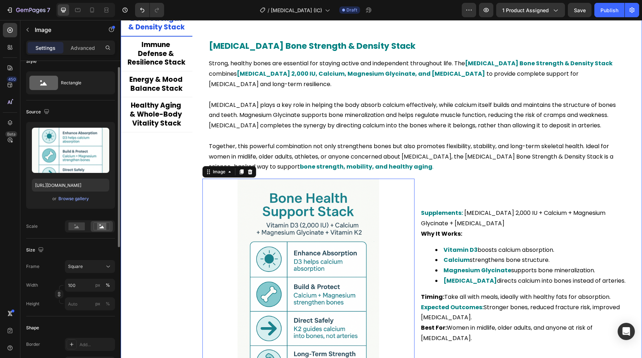
scroll to position [1540, 0]
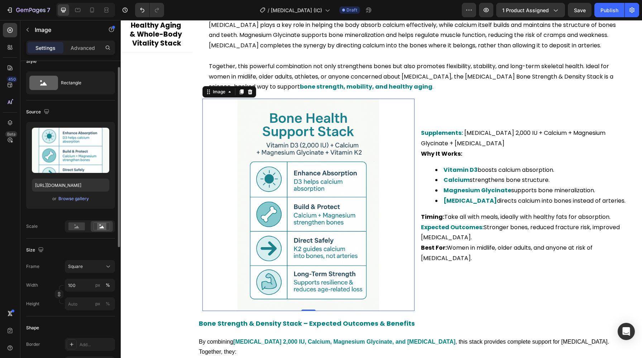
click at [86, 275] on div "Frame Square Width 100 px % Height px %" at bounding box center [70, 285] width 89 height 50
click at [85, 271] on button "Square" at bounding box center [90, 266] width 50 height 13
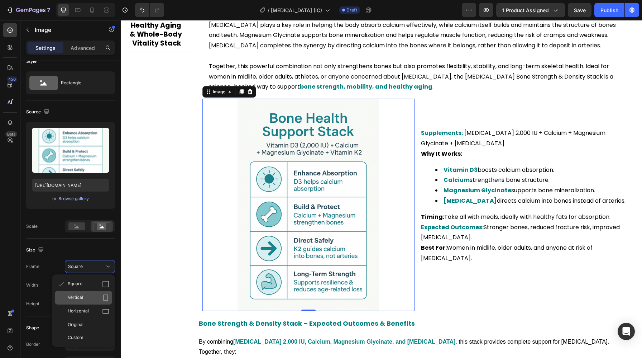
click at [86, 297] on div "Vertical" at bounding box center [89, 297] width 42 height 7
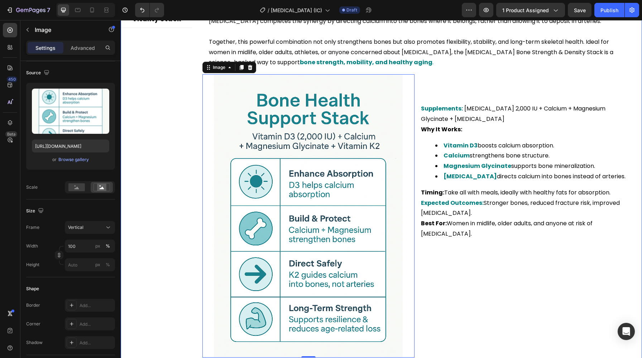
scroll to position [1556, 0]
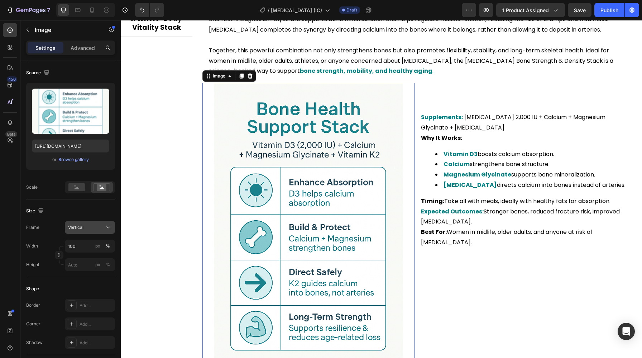
click at [81, 230] on span "Vertical" at bounding box center [75, 227] width 15 height 6
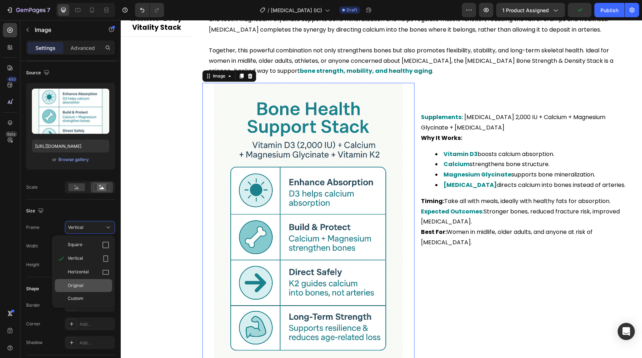
click at [91, 279] on div "Original" at bounding box center [83, 285] width 57 height 13
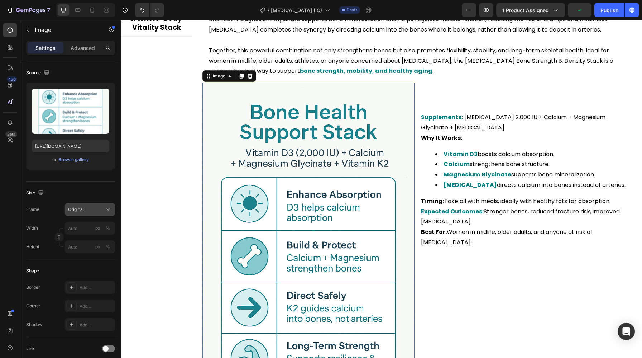
click at [85, 210] on div "Original" at bounding box center [85, 209] width 35 height 6
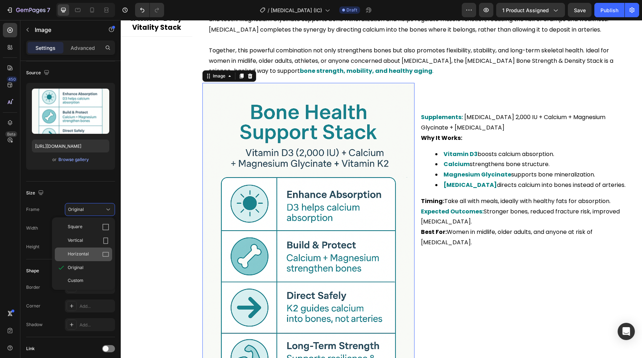
click at [102, 254] on icon at bounding box center [105, 253] width 7 height 7
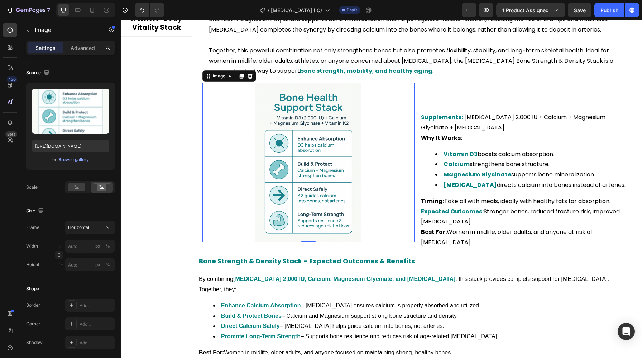
click at [142, 193] on div "Bone Strength & Density Stack Immune Defense & Resilience Stack Energy & Mood B…" at bounding box center [157, 139] width 72 height 449
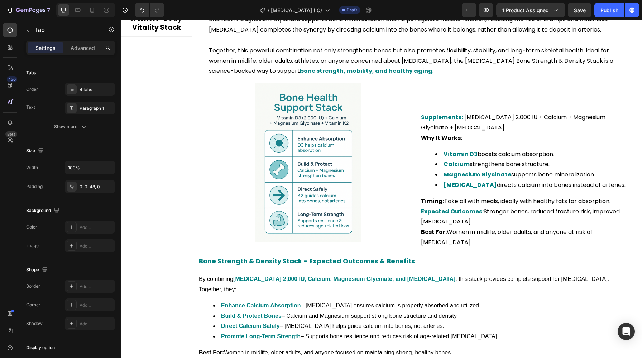
scroll to position [0, 0]
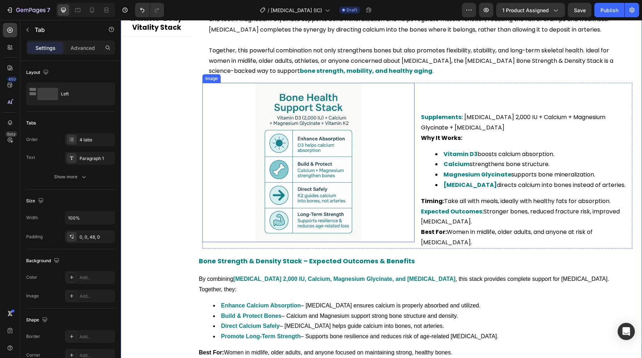
click at [217, 179] on img at bounding box center [308, 162] width 212 height 159
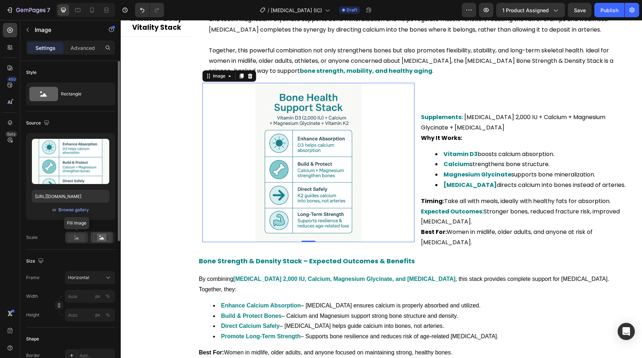
click at [78, 240] on rect at bounding box center [76, 237] width 16 height 8
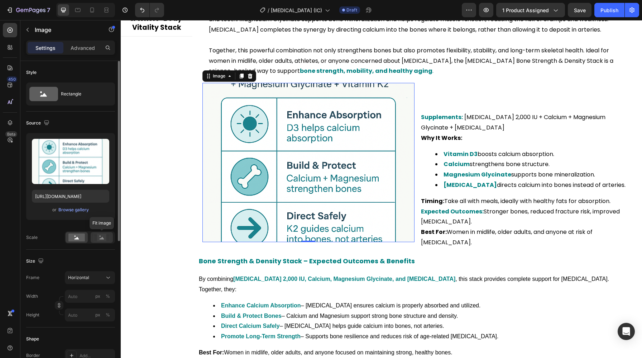
click at [100, 239] on rect at bounding box center [101, 237] width 9 height 7
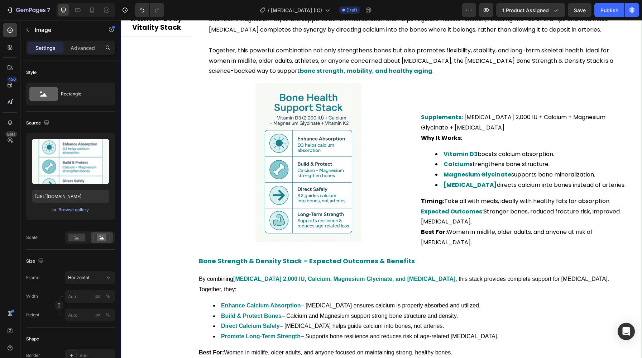
click at [164, 174] on div "Bone Strength & Density Stack Immune Defense & Resilience Stack Energy & Mood B…" at bounding box center [157, 139] width 72 height 449
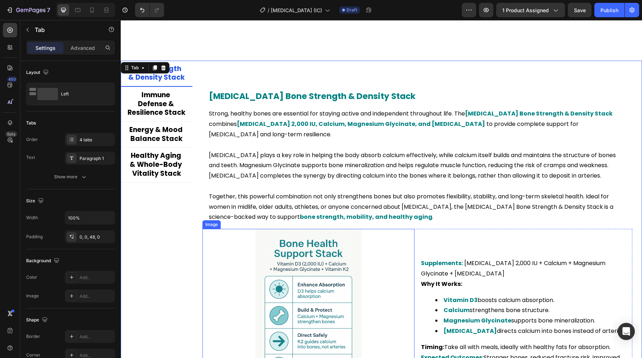
scroll to position [1498, 0]
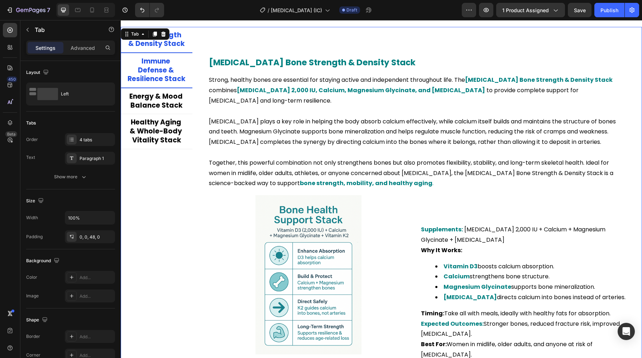
click at [161, 80] on p "Immune Defense & Resilience Stack" at bounding box center [157, 70] width 58 height 27
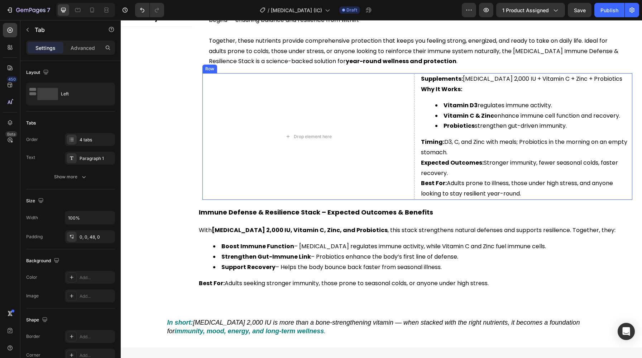
scroll to position [1633, 0]
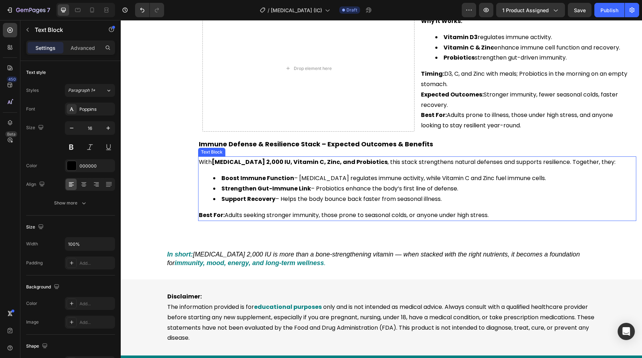
click at [252, 182] on li "Boost Immune Function – [MEDICAL_DATA] regulates immune activity, while Vitamin…" at bounding box center [424, 178] width 422 height 10
click at [246, 182] on li "Boost Immune Function – [MEDICAL_DATA] regulates immune activity, while Vitamin…" at bounding box center [424, 178] width 422 height 10
click at [271, 188] on strong "Strengthen Gut-Immune Link" at bounding box center [266, 188] width 90 height 8
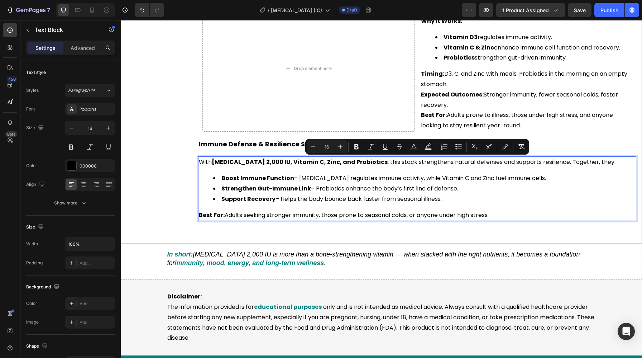
drag, startPoint x: 499, startPoint y: 216, endPoint x: 172, endPoint y: 160, distance: 331.8
click at [172, 160] on div "Bone Strength & Density Stack Immune Defense & Resilience Stack Energy & Mood B…" at bounding box center [381, 32] width 521 height 390
copy div "With [MEDICAL_DATA] 2,000 IU, Vitamin C, Zinc, and Probiotics , this stack stre…"
click at [153, 186] on div "Bone Strength & Density Stack Immune Defense & Resilience Stack Energy & Mood B…" at bounding box center [157, 32] width 72 height 390
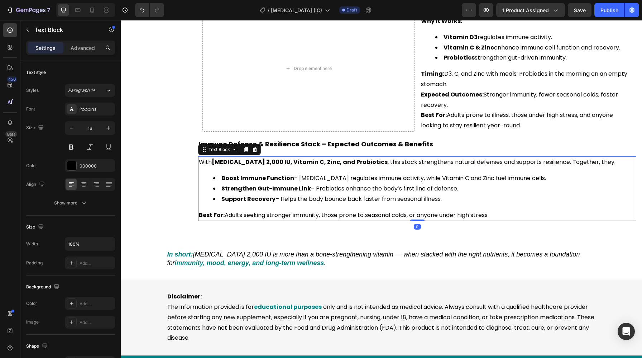
click at [402, 190] on li "Strengthen Gut-Immune Link – Probiotics enhance the body’s first line of defens…" at bounding box center [424, 188] width 422 height 10
click at [467, 201] on li "Support Recovery – Helps the body bounce back faster from seasonal illness." at bounding box center [424, 199] width 422 height 10
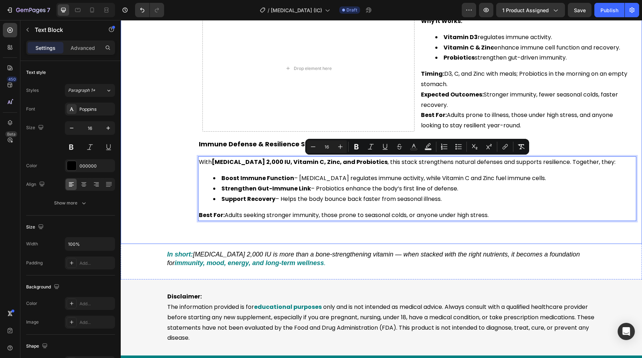
drag, startPoint x: 461, startPoint y: 201, endPoint x: 184, endPoint y: 161, distance: 279.8
click at [184, 161] on div "Bone Strength & Density Stack Immune Defense & Resilience Stack Energy & Mood B…" at bounding box center [381, 32] width 521 height 390
copy div "With [MEDICAL_DATA] 2,000 IU, Vitamin C, Zinc, and Probiotics , this stack stre…"
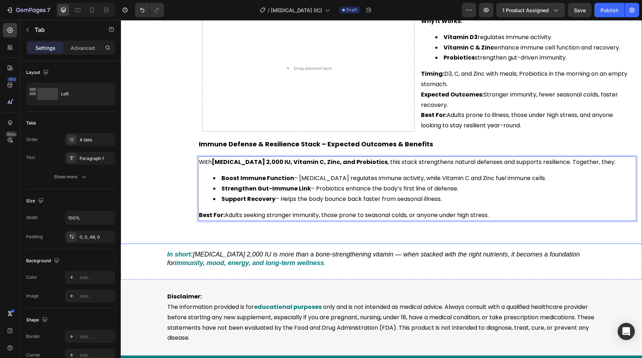
click at [158, 151] on div "Bone Strength & Density Stack Immune Defense & Resilience Stack Energy & Mood B…" at bounding box center [157, 32] width 72 height 390
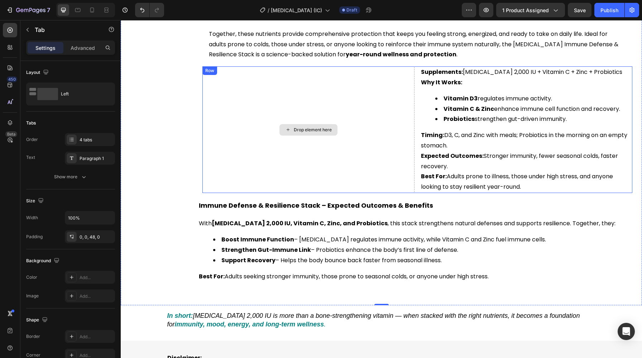
scroll to position [1576, 0]
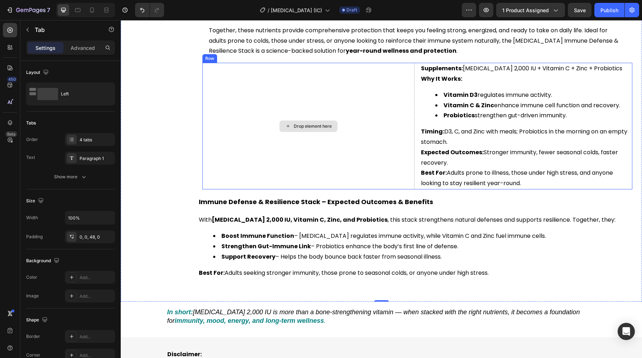
click at [274, 133] on div "Drop element here" at bounding box center [308, 126] width 212 height 126
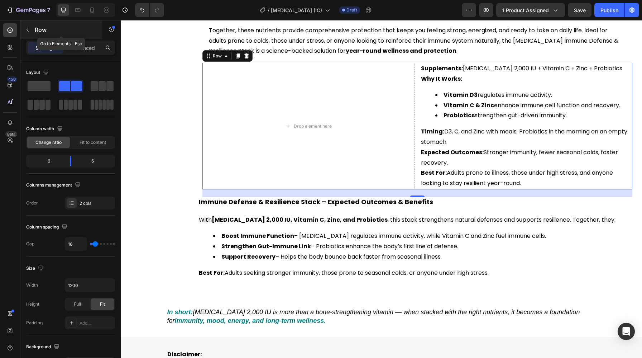
click at [26, 33] on button "button" at bounding box center [27, 29] width 11 height 11
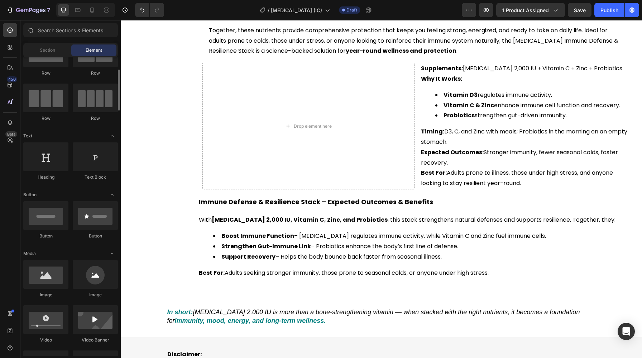
scroll to position [42, 0]
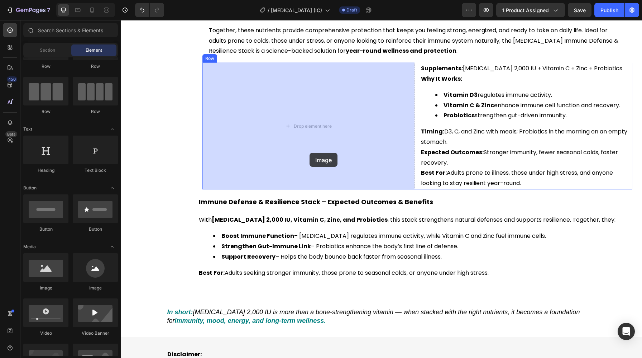
drag, startPoint x: 173, startPoint y: 291, endPoint x: 309, endPoint y: 153, distance: 194.3
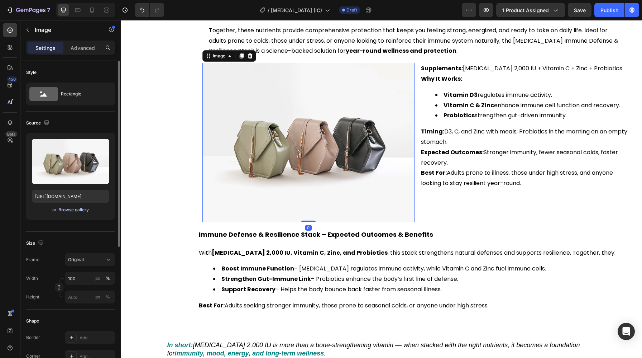
click at [74, 211] on div "Browse gallery" at bounding box center [73, 209] width 30 height 6
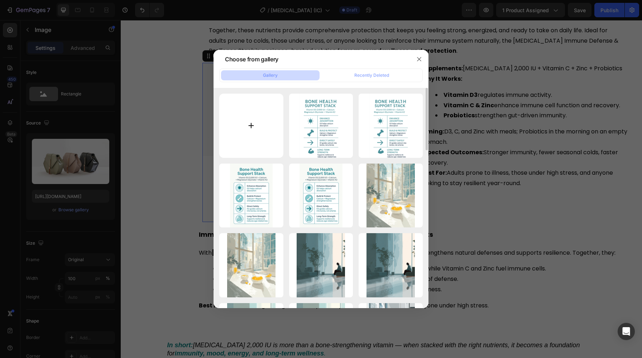
click at [265, 135] on input "file" at bounding box center [251, 126] width 64 height 64
type input "C:\fakepath\ChatGPT Image [DATE], 02_46_14 PM.png"
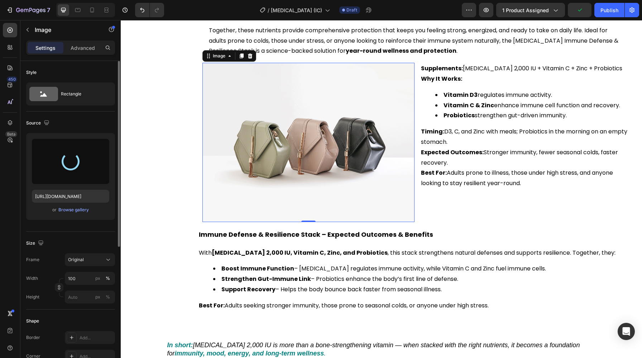
type input "[URL][DOMAIN_NAME]"
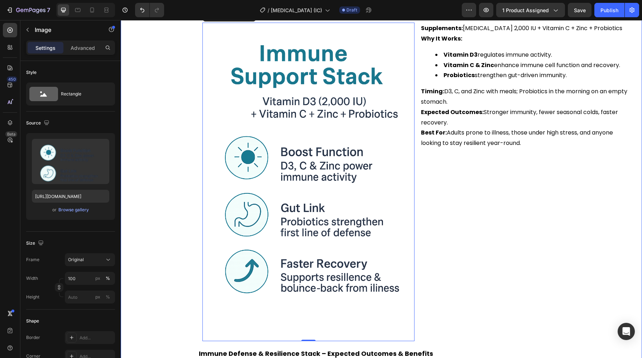
scroll to position [1619, 0]
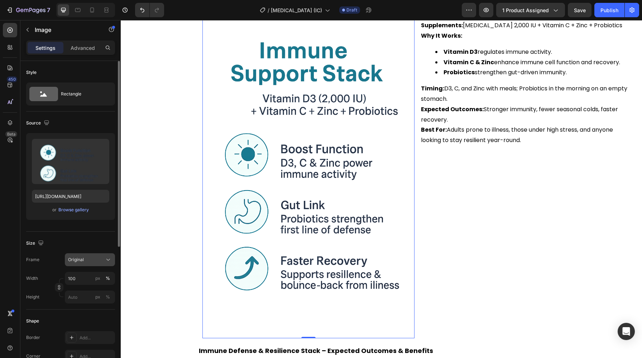
click at [82, 260] on span "Original" at bounding box center [76, 259] width 16 height 6
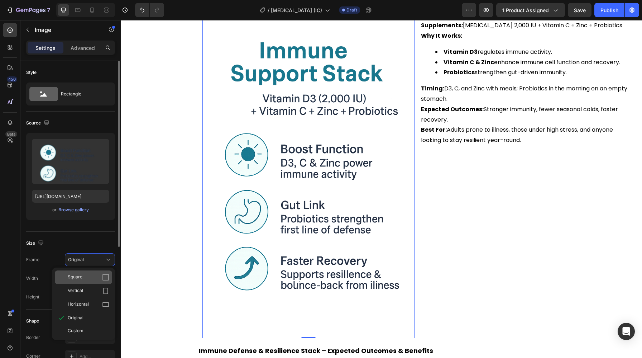
click at [94, 279] on div "Square" at bounding box center [89, 276] width 42 height 7
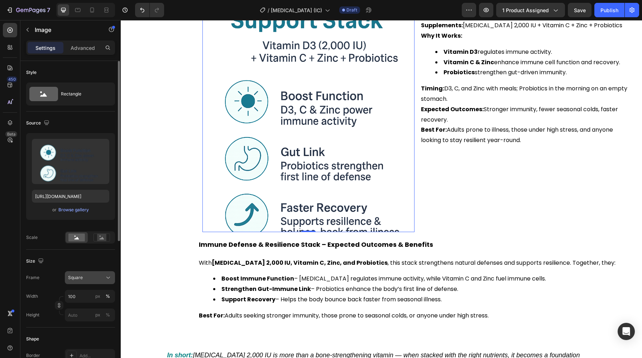
click at [81, 274] on div "Square" at bounding box center [90, 277] width 44 height 7
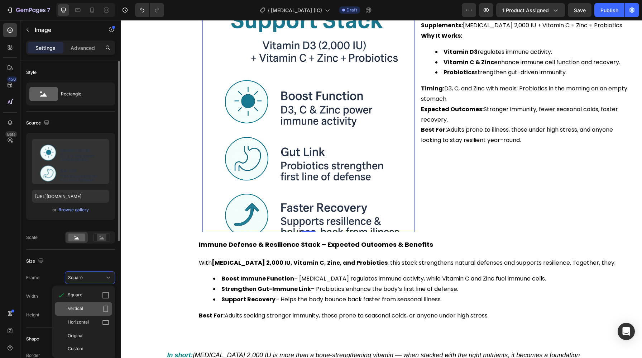
click at [88, 315] on div "Vertical" at bounding box center [83, 309] width 57 height 14
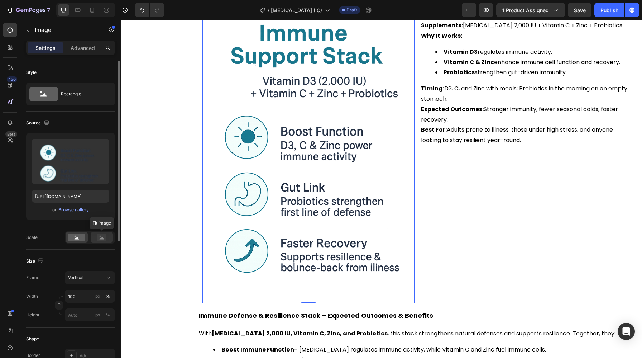
click at [100, 240] on rect at bounding box center [101, 237] width 9 height 7
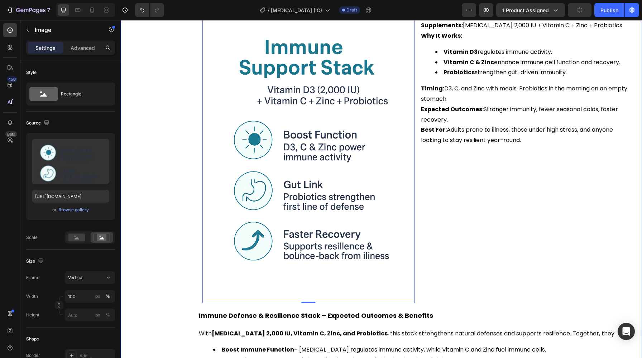
click at [124, 211] on div "Bone Strength & Density Stack Immune Defense & Resilience Stack Energy & Mood B…" at bounding box center [157, 125] width 72 height 546
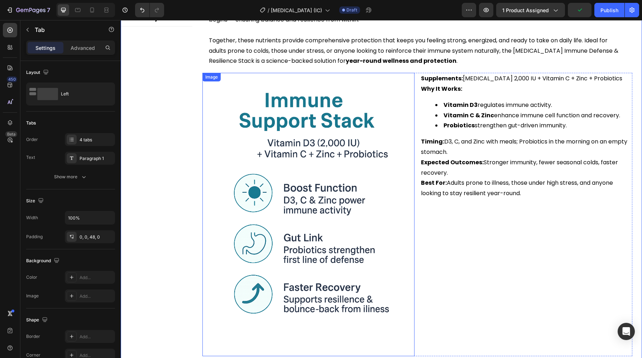
scroll to position [1558, 0]
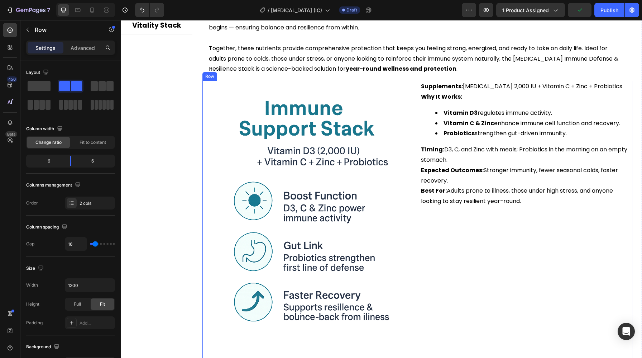
click at [467, 261] on div "Supplements: [MEDICAL_DATA] 2,000 IU + Vitamin C + Zinc + Probiotics Why It Wor…" at bounding box center [526, 222] width 212 height 283
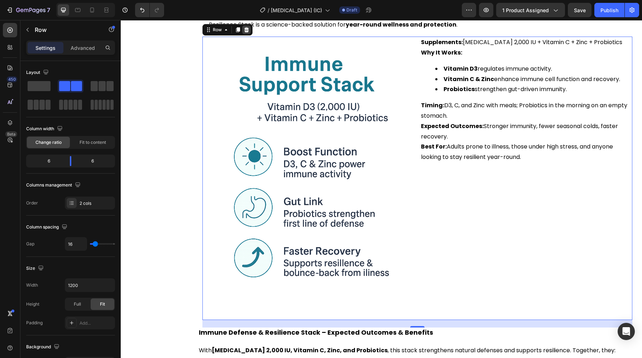
scroll to position [1606, 0]
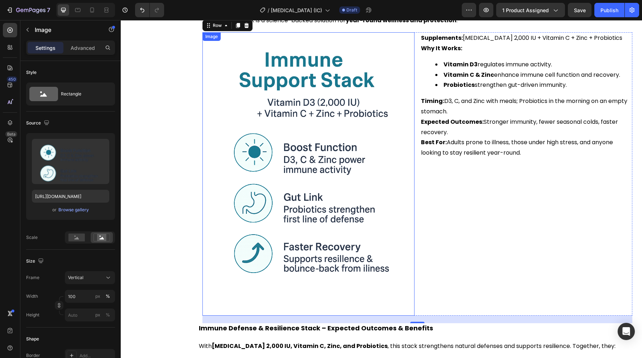
click at [289, 235] on img at bounding box center [308, 173] width 212 height 283
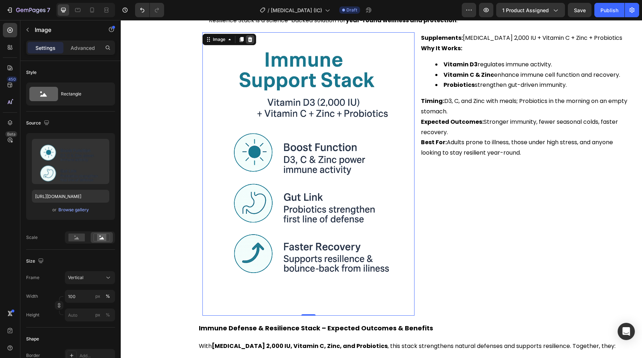
click at [250, 39] on icon at bounding box center [250, 39] width 5 height 5
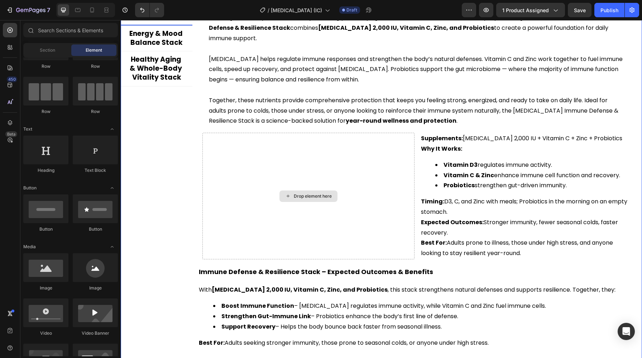
scroll to position [1504, 0]
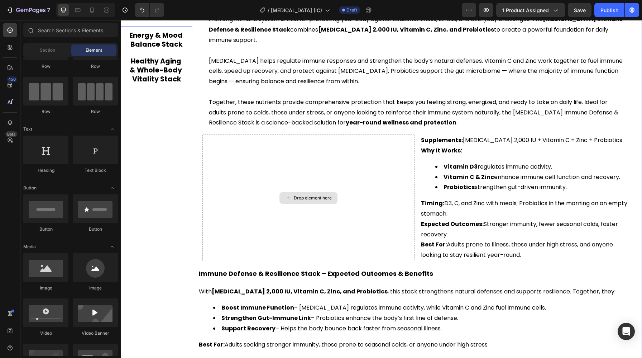
click at [356, 178] on div "Drop element here" at bounding box center [308, 197] width 212 height 126
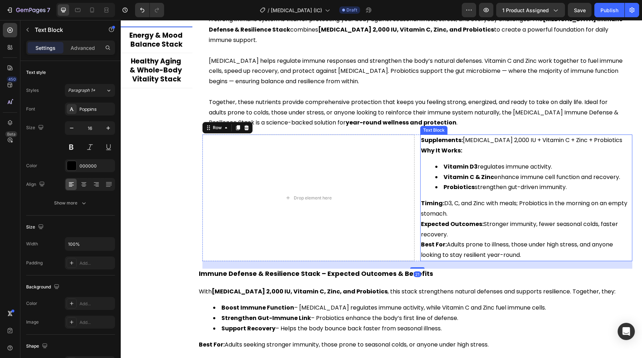
click at [429, 218] on p "Timing: D3, C, and Zinc with meals; Probiotics in the morning on an empty stoma…" at bounding box center [526, 208] width 211 height 21
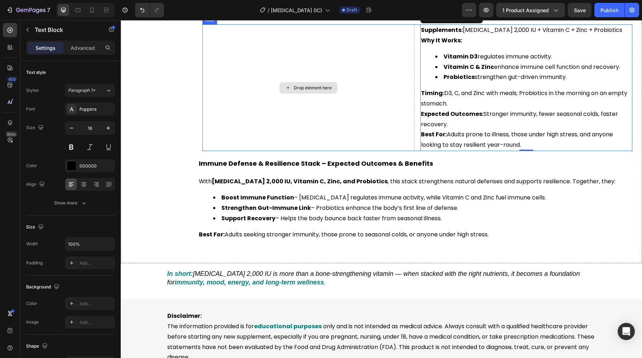
scroll to position [1614, 0]
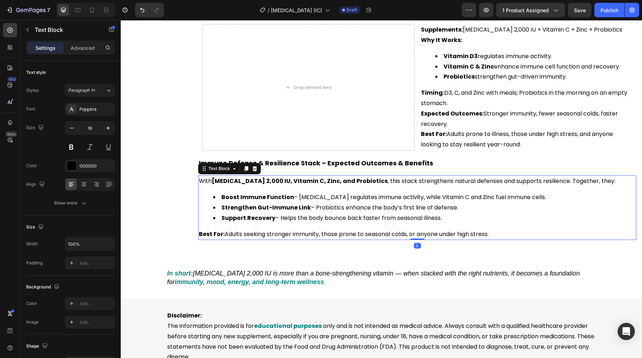
click at [386, 195] on li "Boost Immune Function – [MEDICAL_DATA] regulates immune activity, while Vitamin…" at bounding box center [424, 197] width 422 height 10
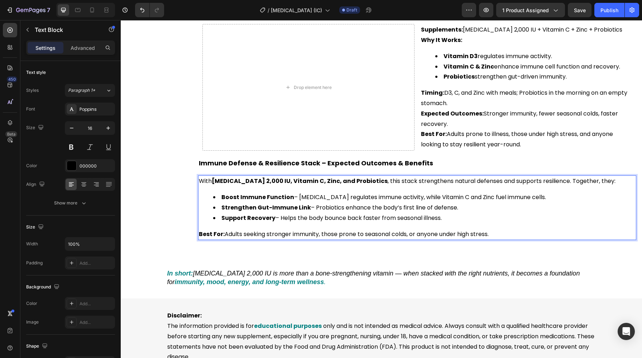
click at [434, 216] on li "Support Recovery – Helps the body bounce back faster from seasonal illness." at bounding box center [424, 218] width 422 height 10
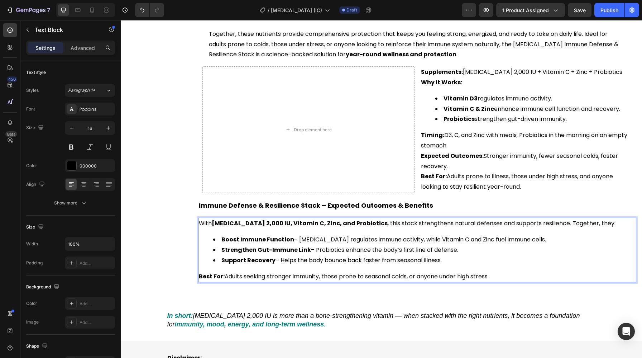
scroll to position [1573, 0]
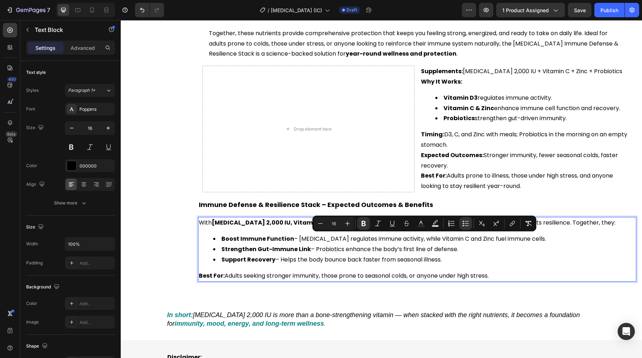
drag, startPoint x: 456, startPoint y: 257, endPoint x: 213, endPoint y: 238, distance: 244.0
click at [213, 238] on ul "Boost Immune Function – [MEDICAL_DATA] regulates immune activity, while Vitamin…" at bounding box center [417, 249] width 437 height 31
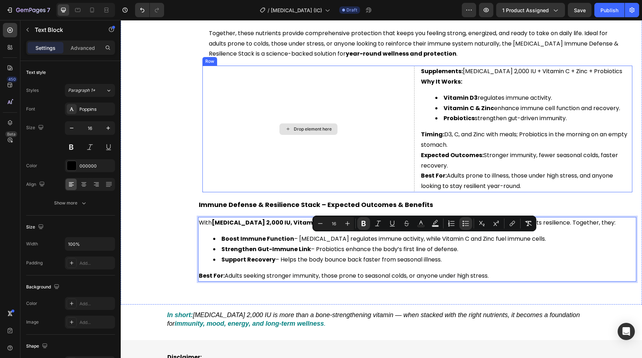
click at [262, 112] on div "Drop element here" at bounding box center [308, 129] width 212 height 126
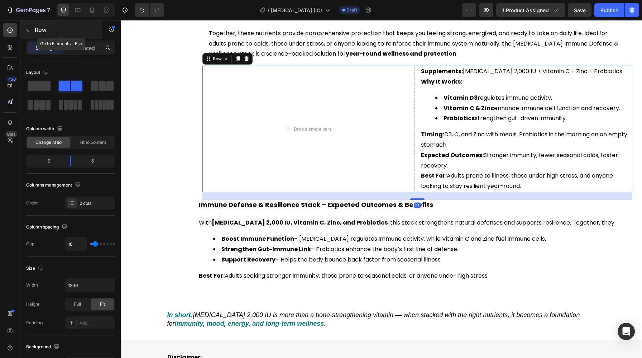
click at [27, 31] on icon "button" at bounding box center [28, 30] width 6 height 6
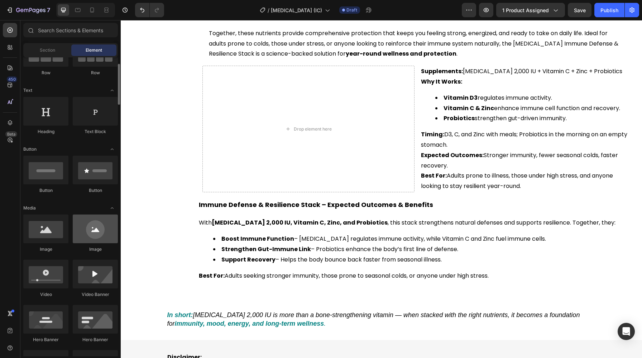
scroll to position [80, 0]
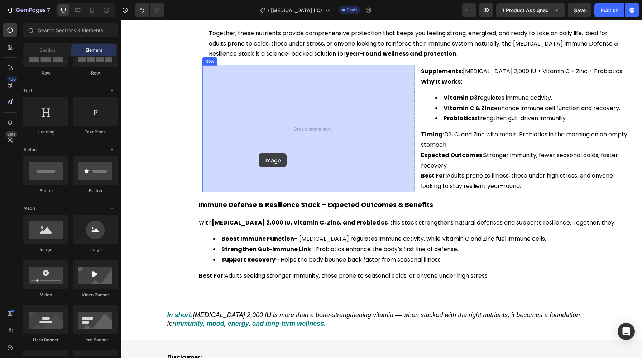
drag, startPoint x: 169, startPoint y: 257, endPoint x: 259, endPoint y: 153, distance: 136.9
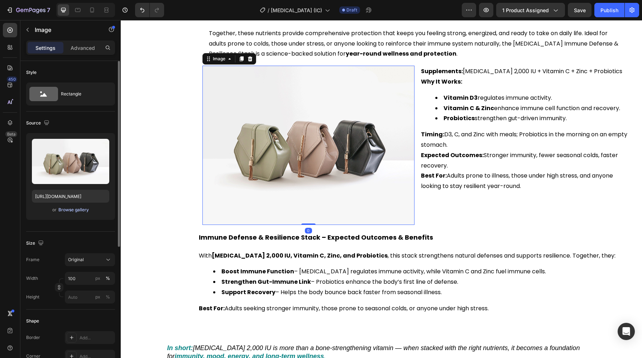
click at [78, 211] on div "Browse gallery" at bounding box center [73, 209] width 30 height 6
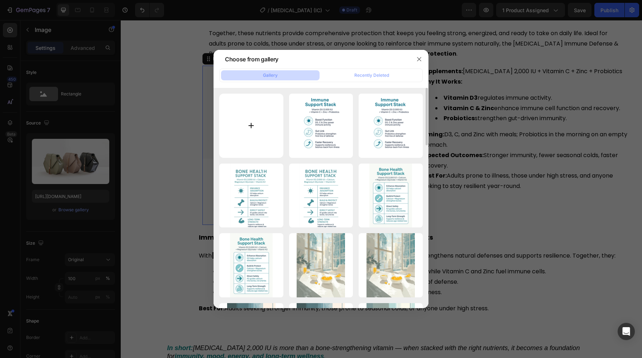
click at [258, 129] on input "file" at bounding box center [251, 126] width 64 height 64
type input "C:\fakepath\ChatGPT Image [DATE], 02_57_23 PM.png"
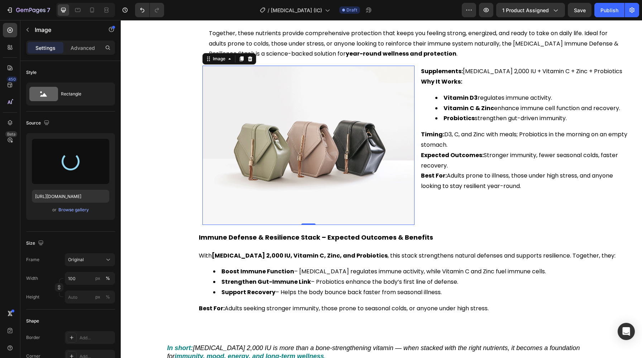
type input "[URL][DOMAIN_NAME]"
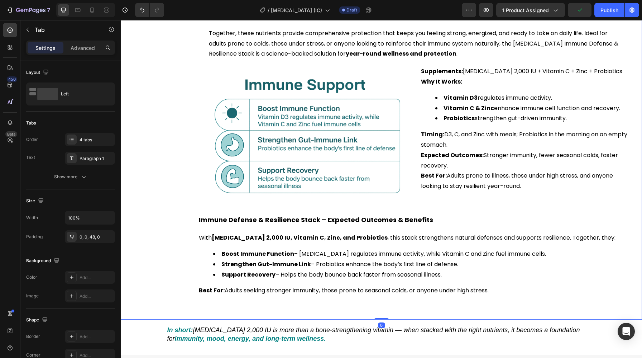
click at [163, 155] on div "Bone Strength & Density Stack Immune Defense & Resilience Stack Energy & Mood B…" at bounding box center [157, 100] width 72 height 405
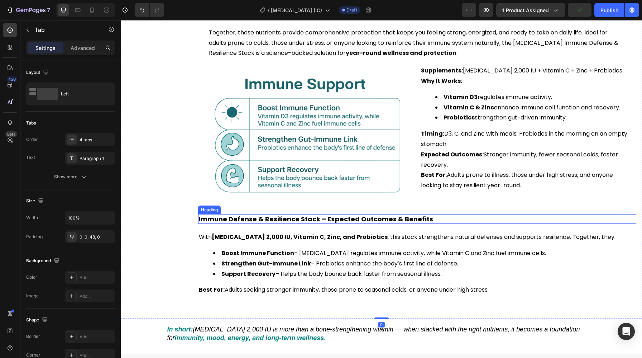
scroll to position [1579, 0]
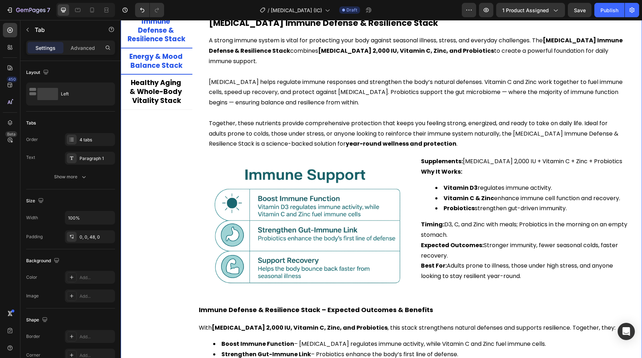
click at [160, 48] on li "Energy & Mood Balance Stack" at bounding box center [157, 61] width 72 height 26
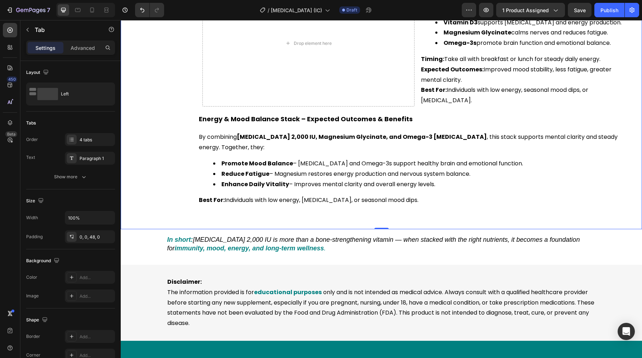
scroll to position [1710, 0]
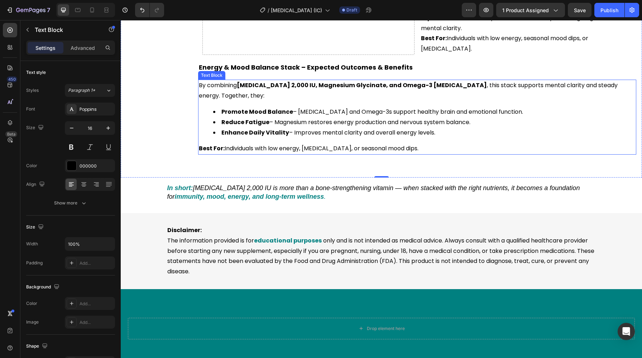
click at [271, 118] on div "By combining [MEDICAL_DATA] 2,000 IU, Magnesium Glycinate, and Omega-3 [MEDICAL…" at bounding box center [417, 117] width 438 height 75
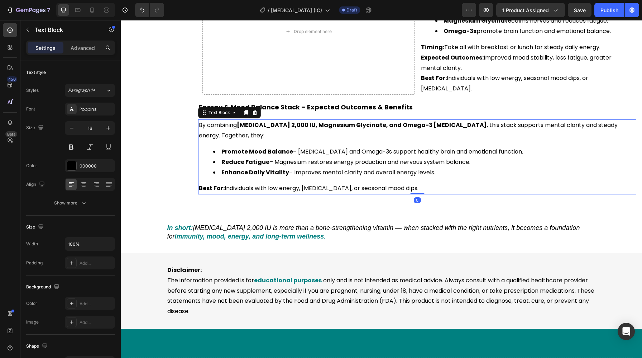
scroll to position [1658, 0]
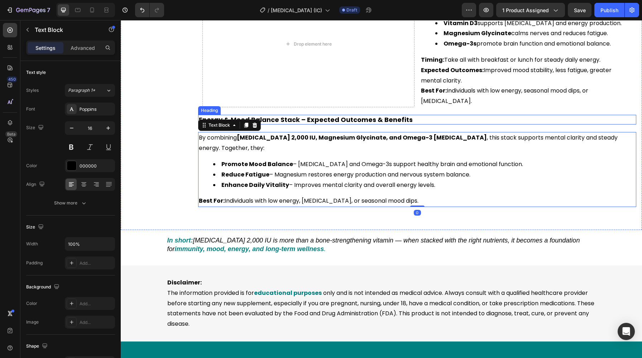
click at [335, 115] on h2 "Energy & Mood Balance Stack – Expected Outcomes & Benefits" at bounding box center [417, 120] width 438 height 10
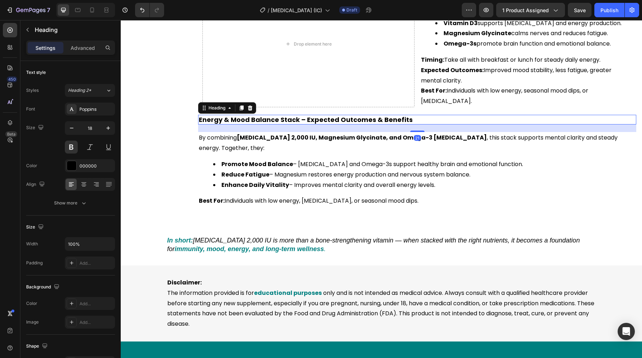
click at [326, 115] on h2 "Energy & Mood Balance Stack – Expected Outcomes & Benefits" at bounding box center [417, 120] width 438 height 10
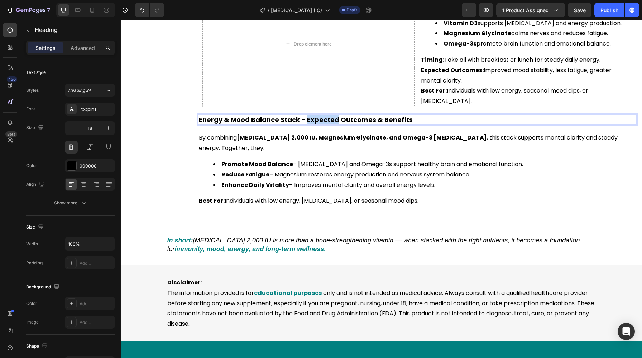
click at [326, 115] on p "Energy & Mood Balance Stack – Expected Outcomes & Benefits" at bounding box center [417, 119] width 437 height 8
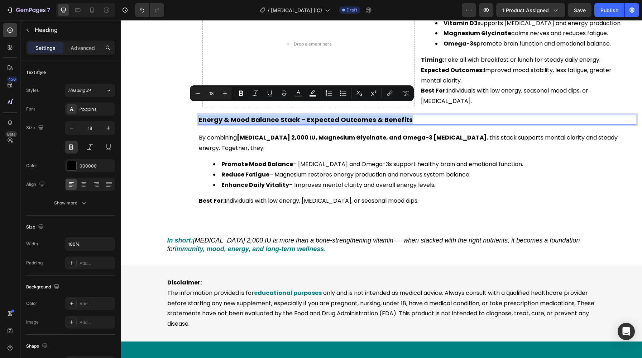
click at [272, 115] on p "Energy & Mood Balance Stack – Expected Outcomes & Benefits" at bounding box center [417, 119] width 437 height 8
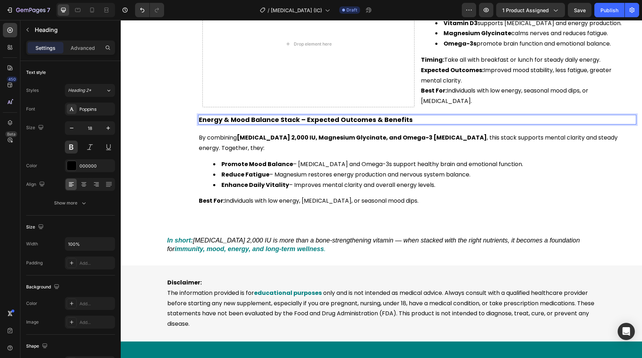
click at [272, 115] on p "Energy & Mood Balance Stack – Expected Outcomes & Benefits" at bounding box center [417, 119] width 437 height 8
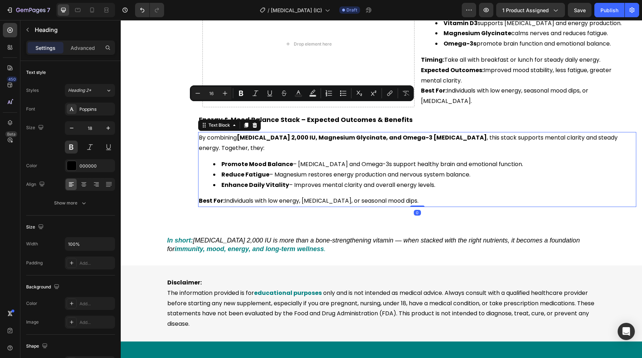
click at [286, 196] on p "Best For: Individuals with low energy, [MEDICAL_DATA], or seasonal mood dips." at bounding box center [417, 201] width 437 height 10
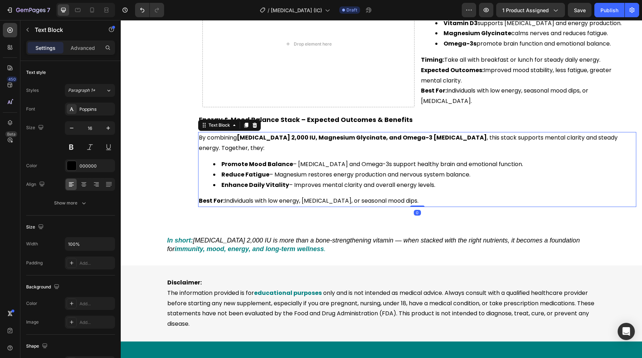
click at [379, 196] on p "Best For: Individuals with low energy, [MEDICAL_DATA], or seasonal mood dips." at bounding box center [417, 201] width 437 height 10
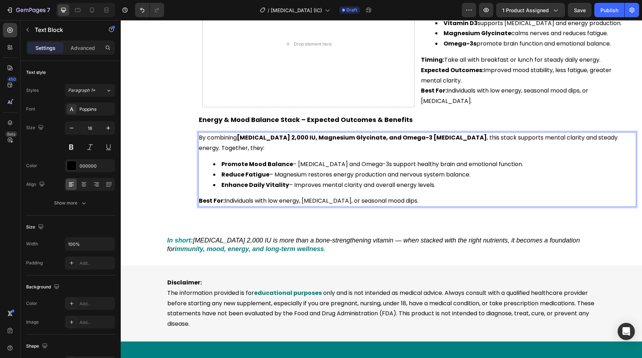
click at [403, 196] on p "Best For: Individuals with low energy, [MEDICAL_DATA], or seasonal mood dips." at bounding box center [417, 201] width 437 height 10
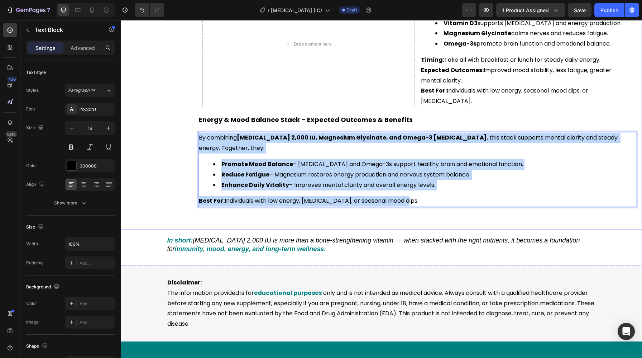
drag, startPoint x: 405, startPoint y: 181, endPoint x: 183, endPoint y: 122, distance: 229.5
click at [183, 122] on div "Bone Strength & Density Stack Immune Defense & Resilience Stack Energy & Mood B…" at bounding box center [381, 13] width 521 height 400
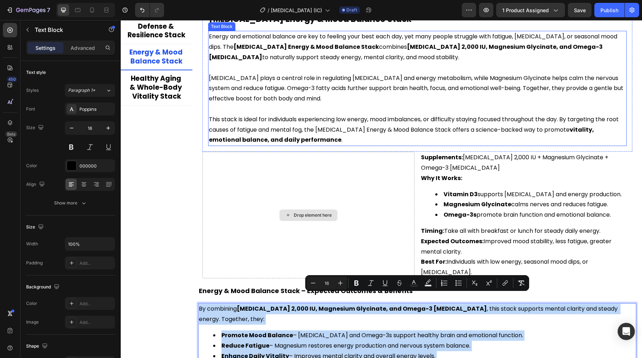
scroll to position [1487, 0]
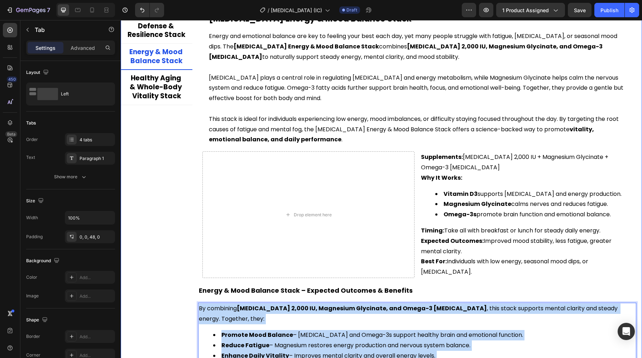
click at [191, 220] on div "Bone Strength & Density Stack Immune Defense & Resilience Stack Energy & Mood B…" at bounding box center [157, 183] width 72 height 400
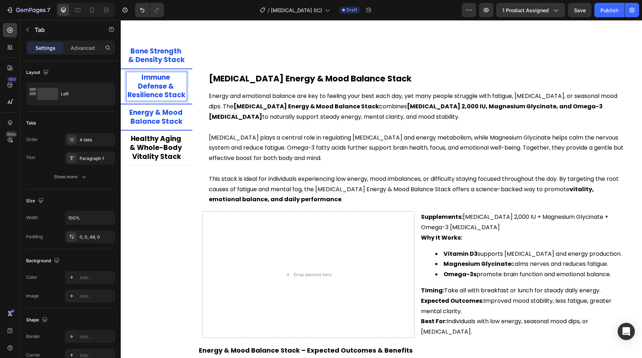
scroll to position [1428, 0]
click at [162, 56] on p "Bone Strength & Density Stack" at bounding box center [157, 56] width 58 height 18
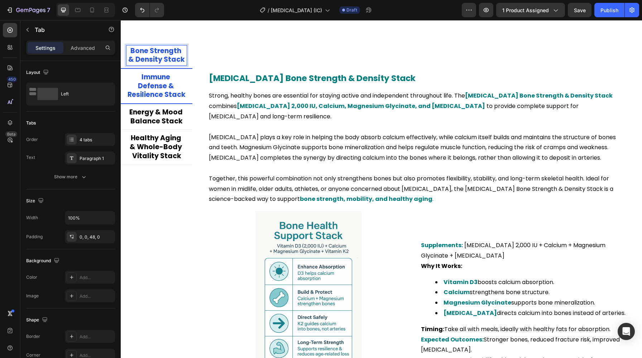
click at [159, 93] on p "Immune Defense & Resilience Stack" at bounding box center [157, 86] width 58 height 27
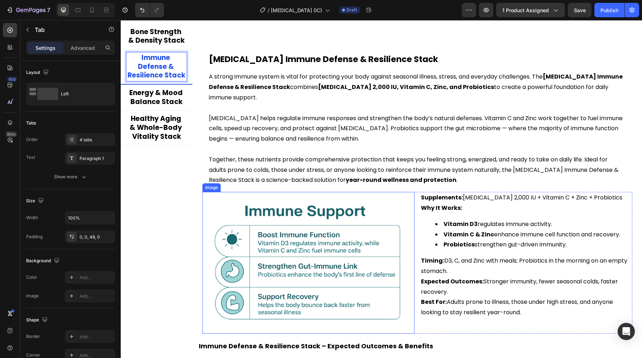
scroll to position [1473, 0]
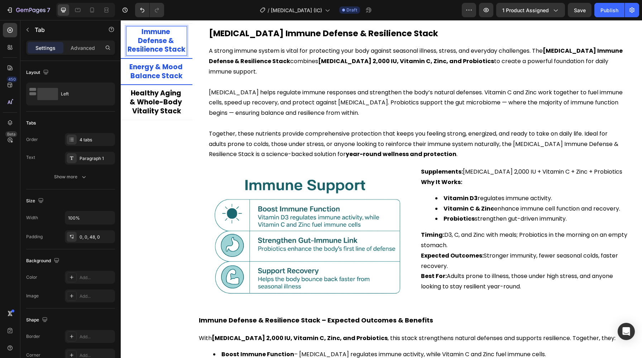
click at [162, 72] on p "Energy & Mood Balance Stack" at bounding box center [157, 72] width 58 height 18
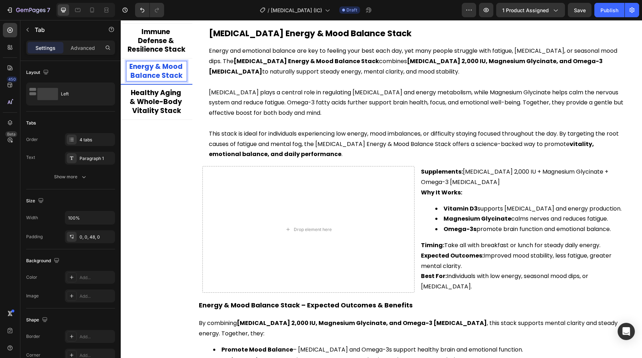
scroll to position [1472, 0]
click at [29, 32] on icon "button" at bounding box center [28, 30] width 6 height 6
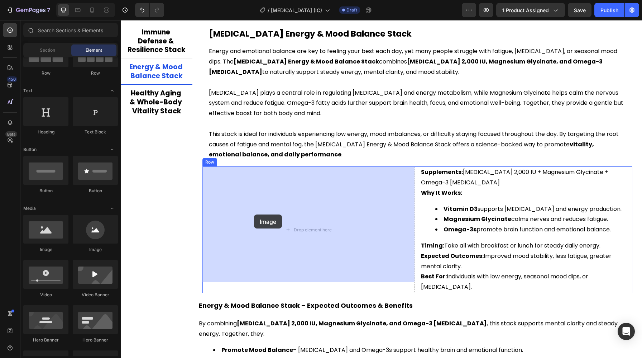
drag, startPoint x: 185, startPoint y: 247, endPoint x: 254, endPoint y: 214, distance: 76.4
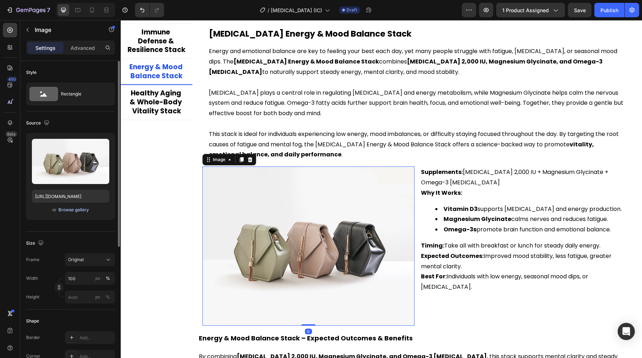
click at [88, 210] on div "Browse gallery" at bounding box center [73, 209] width 30 height 6
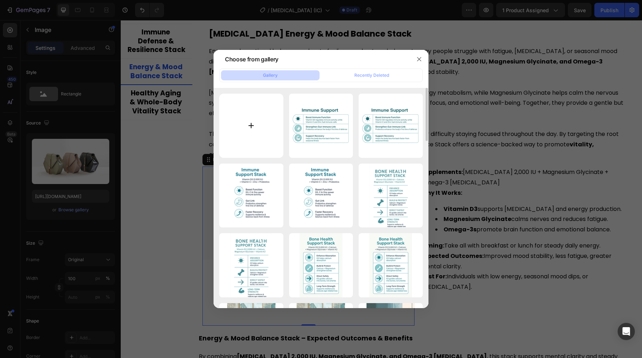
click at [258, 127] on input "file" at bounding box center [251, 126] width 64 height 64
type input "C:\fakepath\ChatGPT Image [DATE], 02_57_23 PM.png"
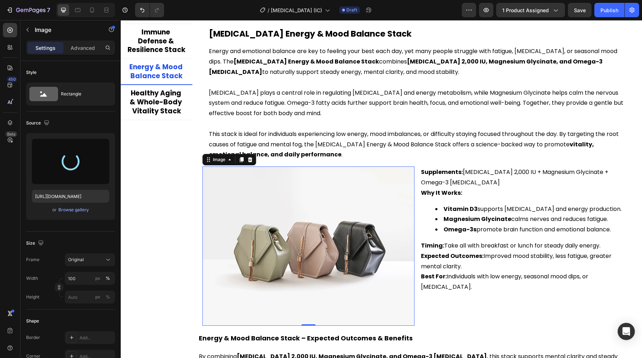
type input "[URL][DOMAIN_NAME]"
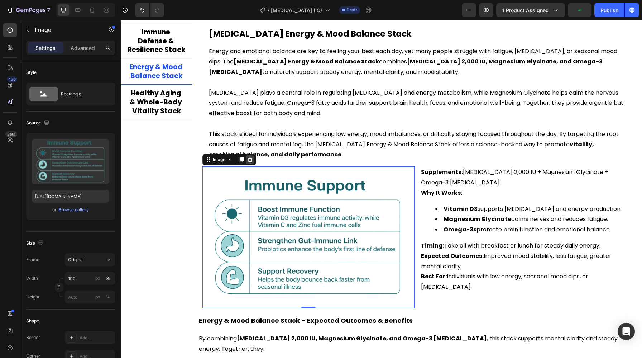
click at [248, 159] on icon at bounding box center [250, 160] width 6 height 6
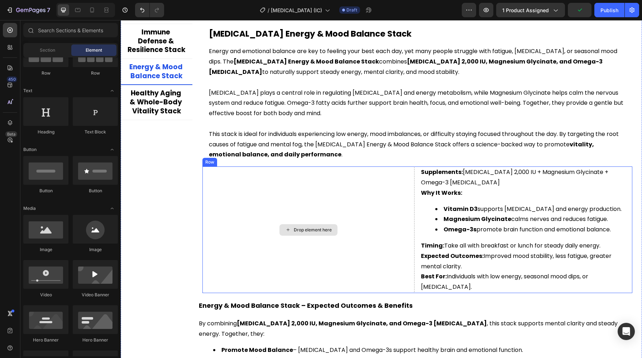
click at [257, 208] on div "Drop element here" at bounding box center [308, 229] width 212 height 126
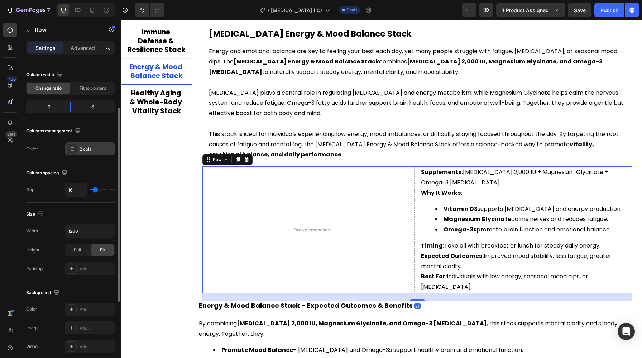
scroll to position [63, 0]
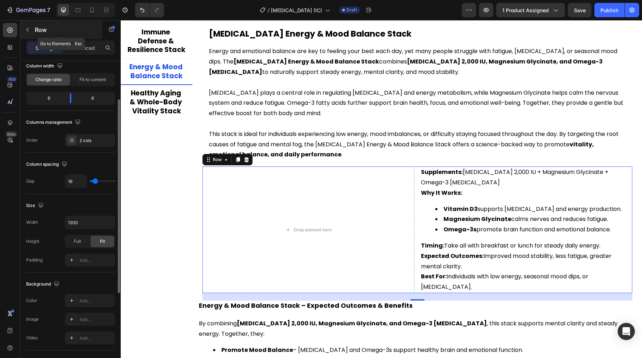
click at [27, 29] on icon "button" at bounding box center [28, 30] width 6 height 6
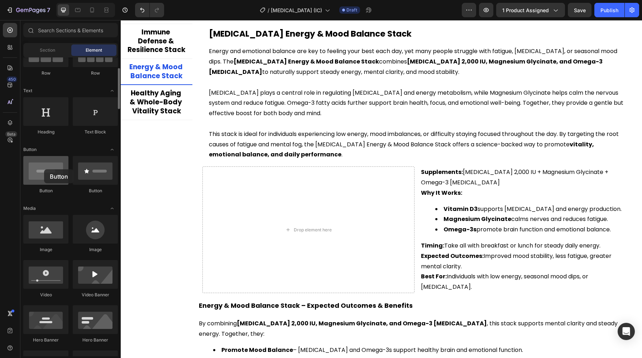
click at [44, 169] on div at bounding box center [45, 170] width 45 height 29
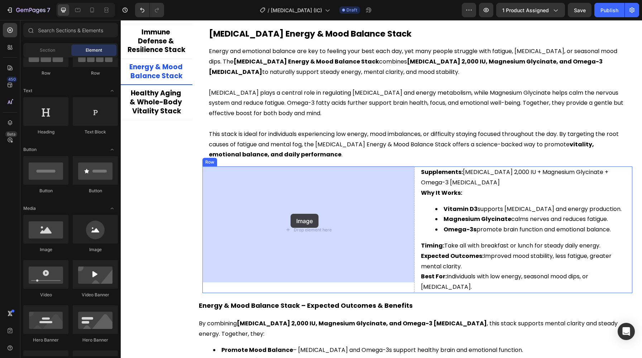
drag, startPoint x: 168, startPoint y: 255, endPoint x: 291, endPoint y: 214, distance: 128.9
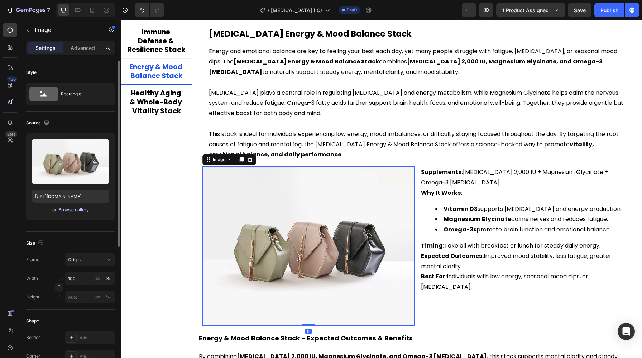
click at [85, 208] on div "Browse gallery" at bounding box center [73, 209] width 30 height 6
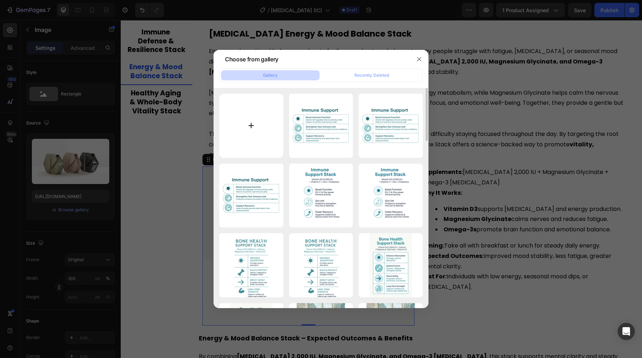
click at [248, 144] on input "file" at bounding box center [251, 126] width 64 height 64
click at [253, 128] on input "file" at bounding box center [251, 126] width 64 height 64
type input "C:\fakepath\ChatGPT Image [DATE], 03_21_05 PM.png"
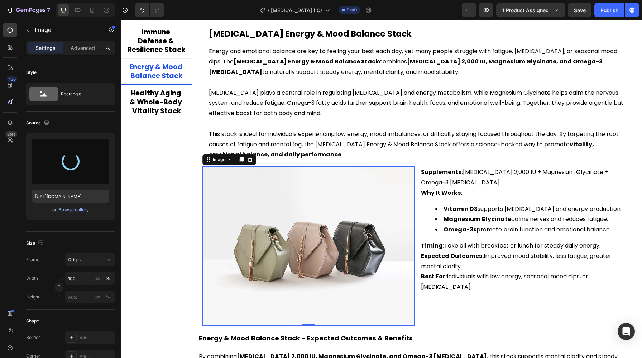
click at [317, 271] on img at bounding box center [308, 245] width 212 height 159
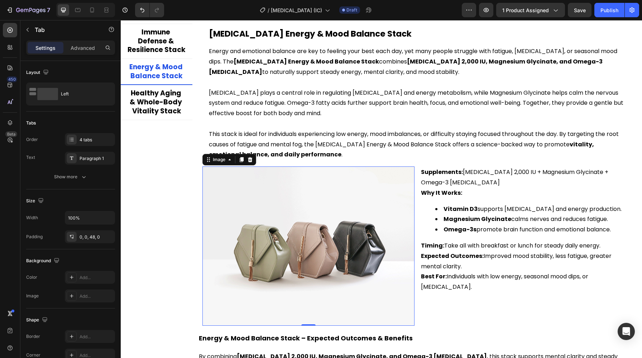
click at [163, 216] on div "Bone Strength & Density Stack Immune Defense & Resilience Stack Energy & Mood B…" at bounding box center [157, 214] width 72 height 433
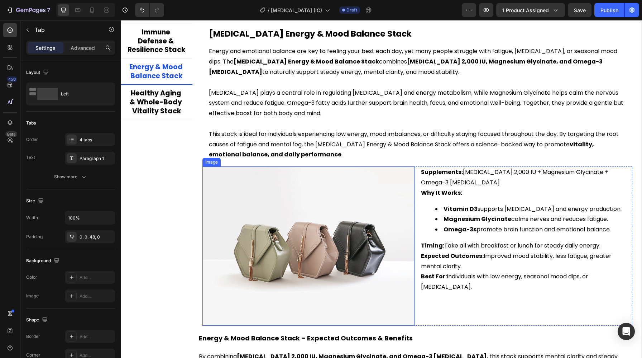
click at [230, 242] on img at bounding box center [308, 245] width 212 height 159
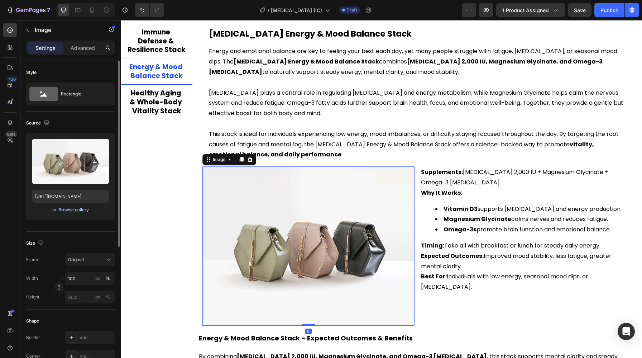
click at [81, 213] on button "Browse gallery" at bounding box center [73, 209] width 31 height 7
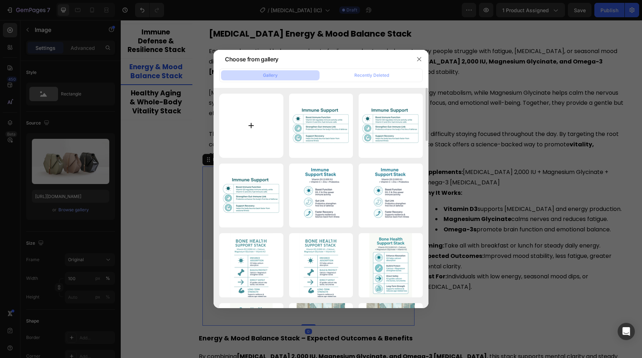
click at [240, 128] on input "file" at bounding box center [251, 126] width 64 height 64
type input "C:\fakepath\ChatGPT Image [DATE], 03_20_25 PM.png"
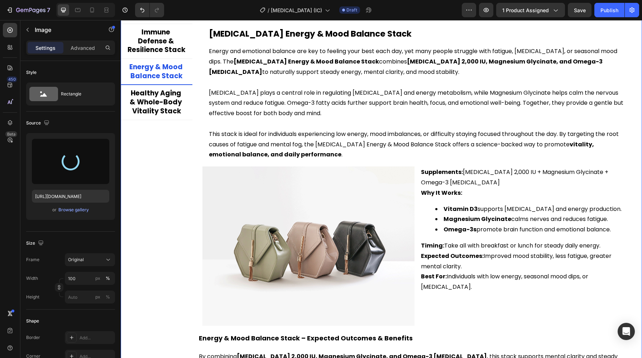
click at [166, 220] on div "Bone Strength & Density Stack Immune Defense & Resilience Stack Energy & Mood B…" at bounding box center [157, 214] width 72 height 433
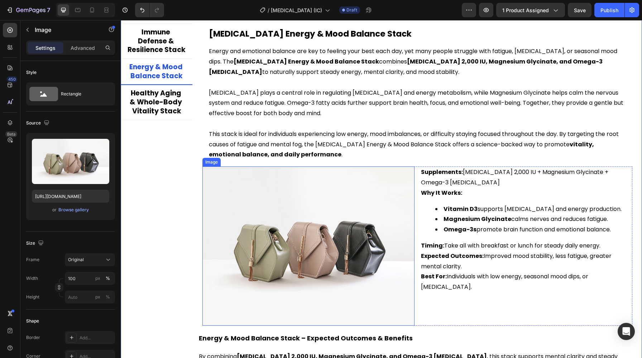
click at [221, 247] on img at bounding box center [308, 245] width 212 height 159
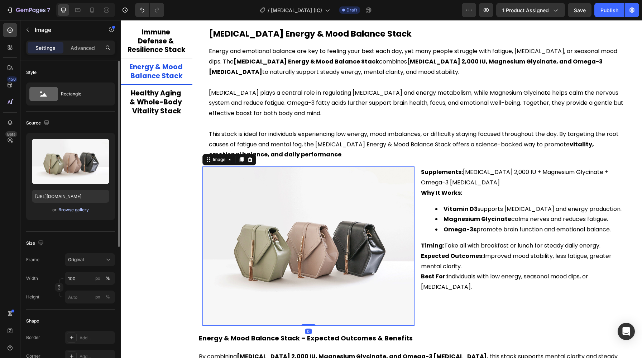
click at [78, 210] on div "Browse gallery" at bounding box center [73, 209] width 30 height 6
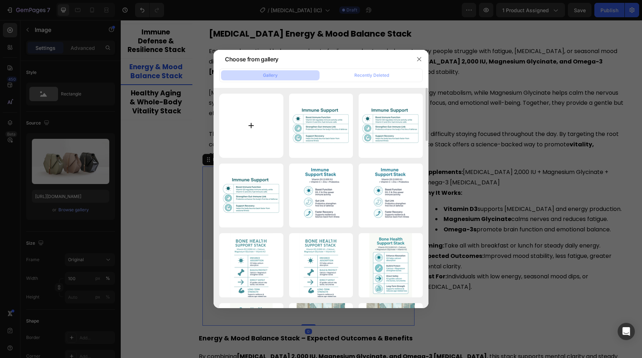
click at [255, 140] on input "file" at bounding box center [251, 126] width 64 height 64
type input "C:\fakepath\ChatGPT Image [DATE], 03_22_41 PM.png"
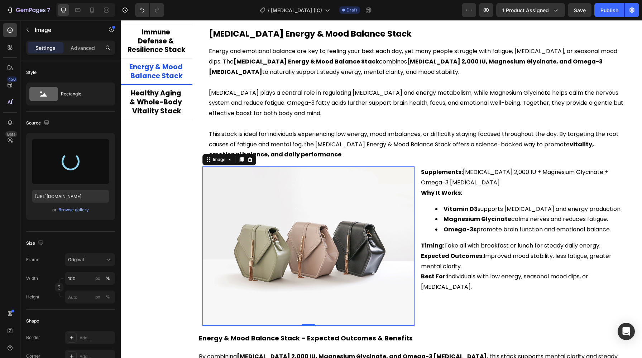
type input "[URL][DOMAIN_NAME]"
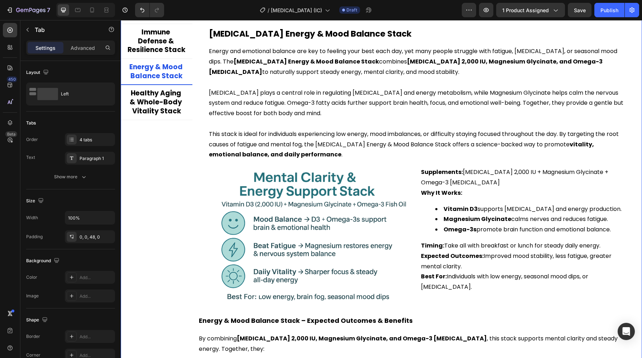
click at [164, 253] on div "Bone Strength & Density Stack Immune Defense & Resilience Stack Energy & Mood B…" at bounding box center [157, 205] width 72 height 415
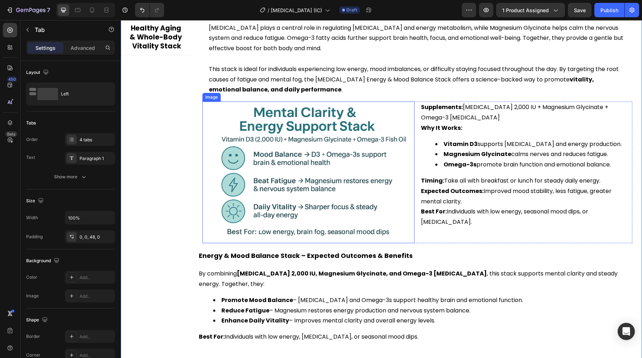
scroll to position [1538, 0]
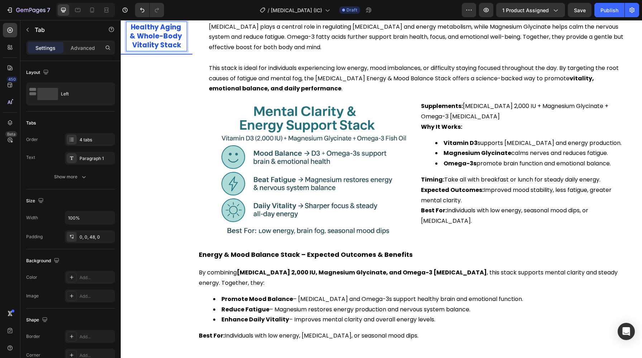
click at [162, 46] on p "Healthy Aging & Whole-Body Vitality Stack" at bounding box center [157, 36] width 58 height 27
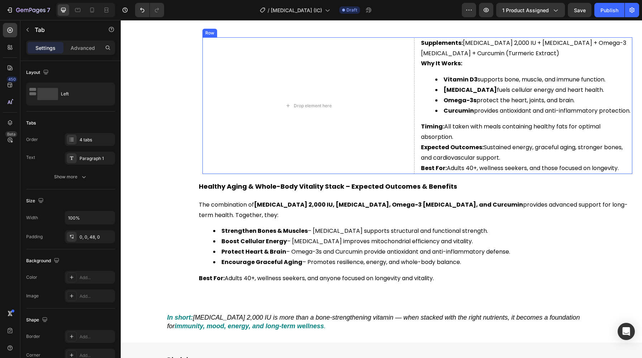
scroll to position [1624, 0]
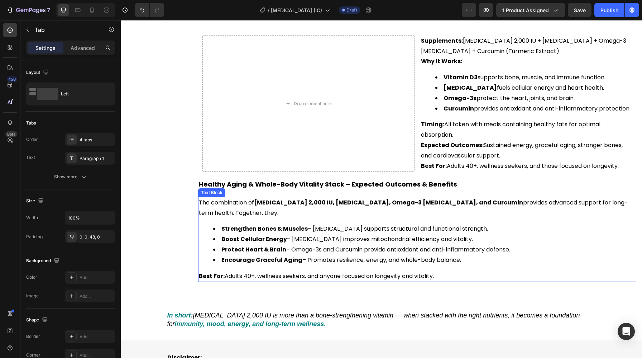
click at [266, 245] on strong "Protect Heart & Brain" at bounding box center [253, 249] width 65 height 8
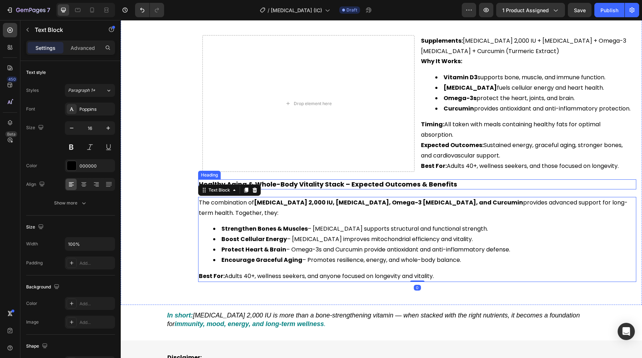
click at [378, 183] on h2 "Healthy Aging & Whole-Body Vitality Stack – Expected Outcomes & Benefits" at bounding box center [417, 184] width 438 height 10
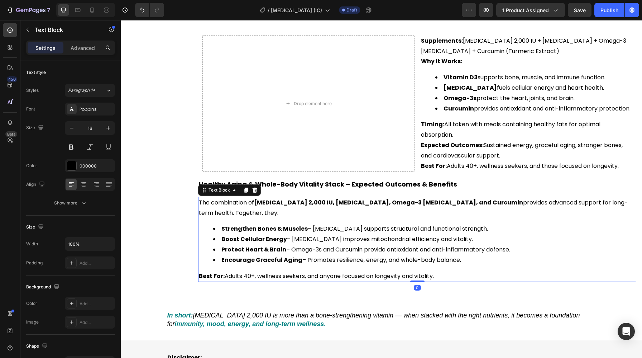
click at [367, 244] on li "Protect Heart & Brain – Omega-3s and Curcumin provide antioxidant and anti-infl…" at bounding box center [424, 249] width 422 height 10
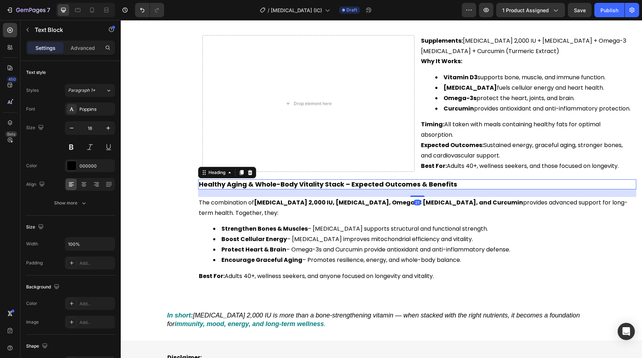
click at [337, 179] on h2 "Healthy Aging & Whole-Body Vitality Stack – Expected Outcomes & Benefits" at bounding box center [417, 184] width 438 height 10
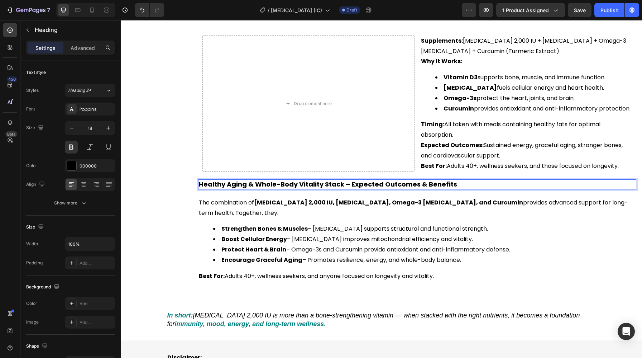
click at [337, 179] on h2 "Healthy Aging & Whole-Body Vitality Stack – Expected Outcomes & Benefits" at bounding box center [417, 184] width 438 height 10
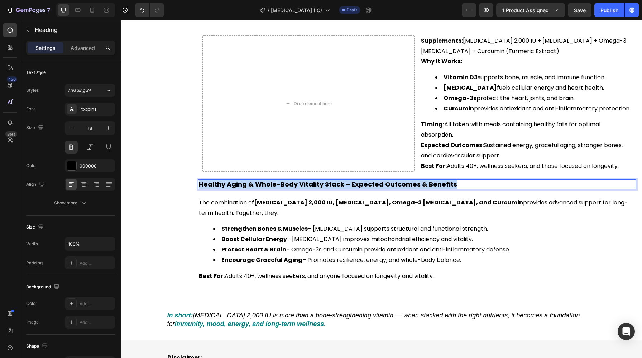
click at [337, 180] on p "Healthy Aging & Whole-Body Vitality Stack – Expected Outcomes & Benefits" at bounding box center [417, 184] width 437 height 8
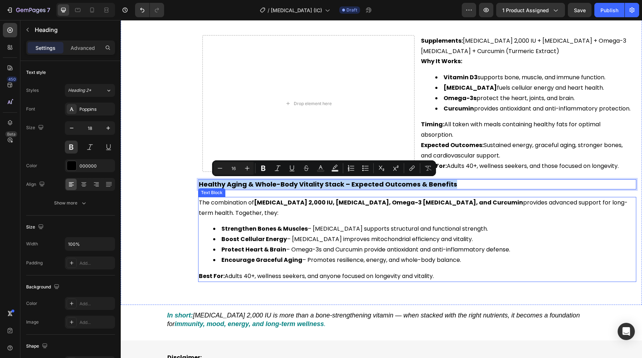
click at [284, 224] on strong "Strengthen Bones & Muscles" at bounding box center [264, 228] width 86 height 8
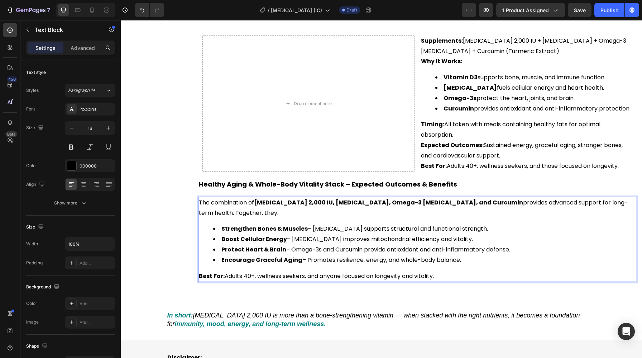
click at [442, 271] on p "Best For: Adults 40+, wellness seekers, and anyone focused on longevity and vit…" at bounding box center [417, 276] width 437 height 10
drag, startPoint x: 442, startPoint y: 264, endPoint x: 186, endPoint y: 193, distance: 265.0
click at [186, 193] on div "Bone Strength & Density Stack Immune Defense & Resilience Stack Energy & Mood B…" at bounding box center [381, 66] width 521 height 441
